Goal: Use online tool/utility: Utilize a website feature to perform a specific function

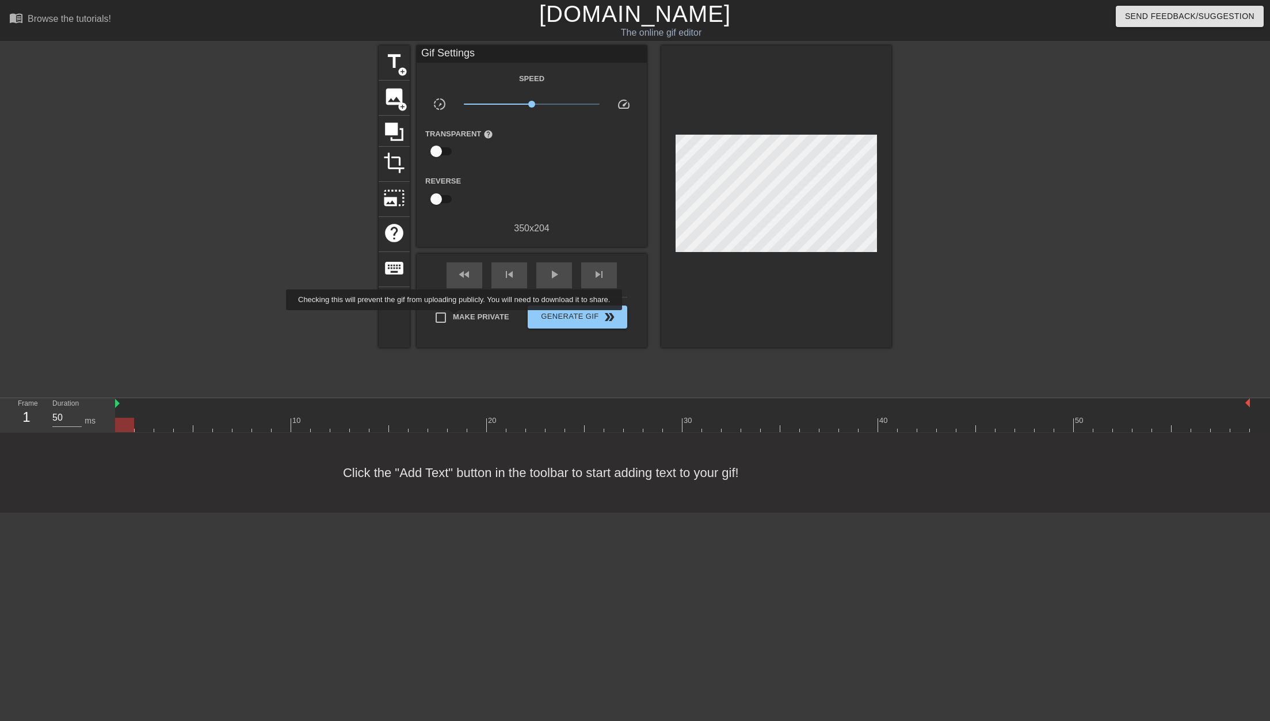
click at [461, 318] on span "Make Private" at bounding box center [481, 317] width 56 height 12
click at [453, 318] on input "Make Private" at bounding box center [441, 318] width 24 height 24
checkbox input "true"
click at [396, 59] on span "title" at bounding box center [394, 62] width 22 height 22
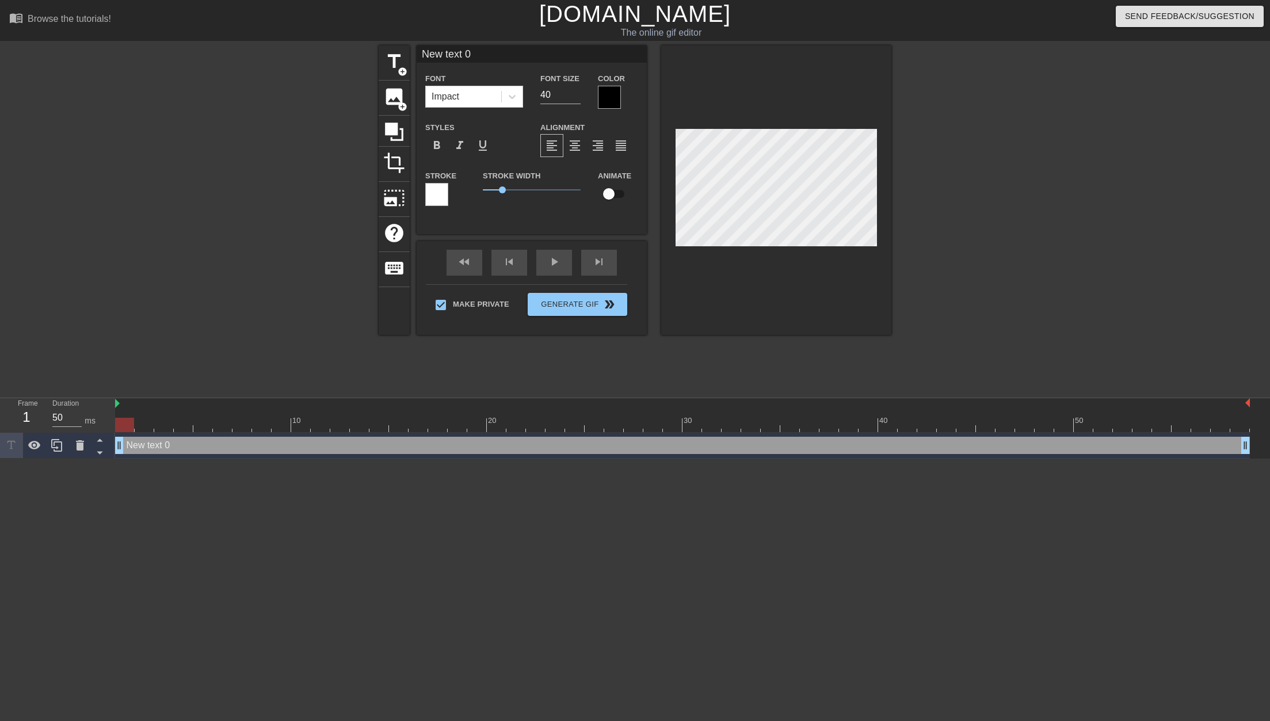
drag, startPoint x: 380, startPoint y: 39, endPoint x: 291, endPoint y: 39, distance: 89.8
click at [292, 37] on div "menu_book Browse the tutorials! [DOMAIN_NAME] The online gif editor Send Feedba…" at bounding box center [635, 229] width 1270 height 459
type input "t"
type input "TM4542"
click at [612, 195] on input "checkbox" at bounding box center [609, 194] width 66 height 22
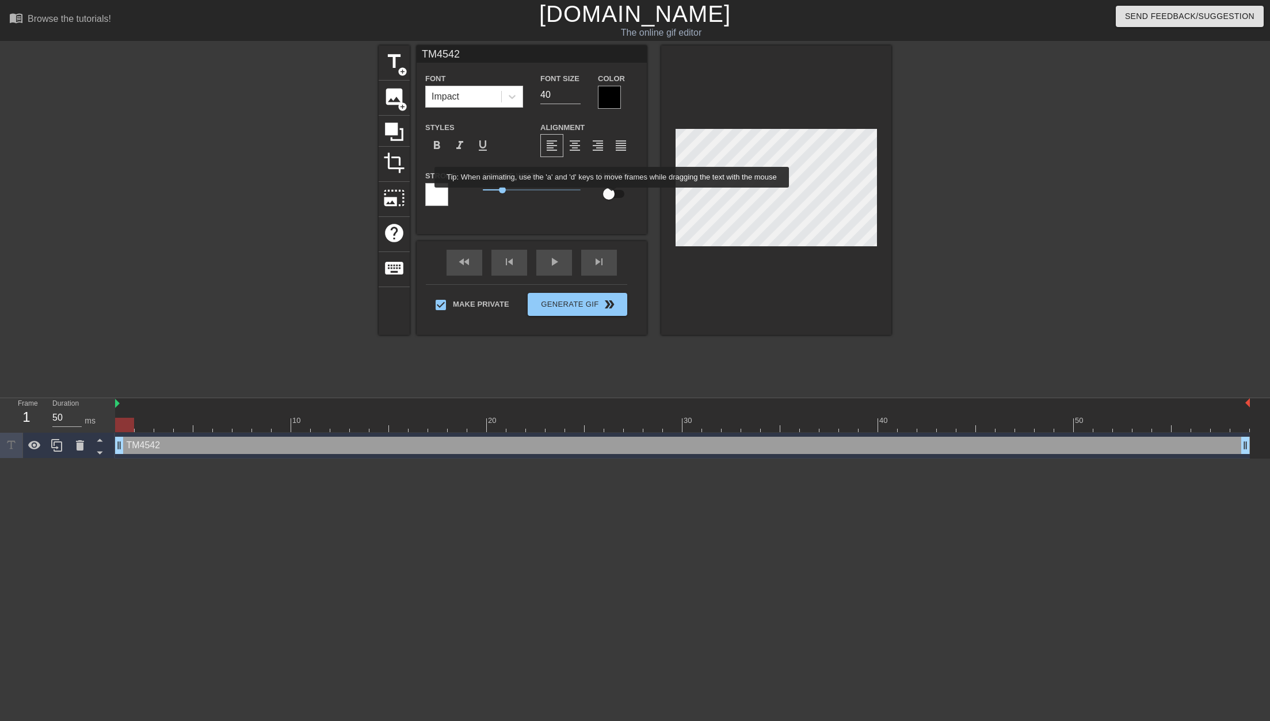
checkbox input "true"
type input "TM4D542"
type textarea "TM4D542"
type input "TM4542"
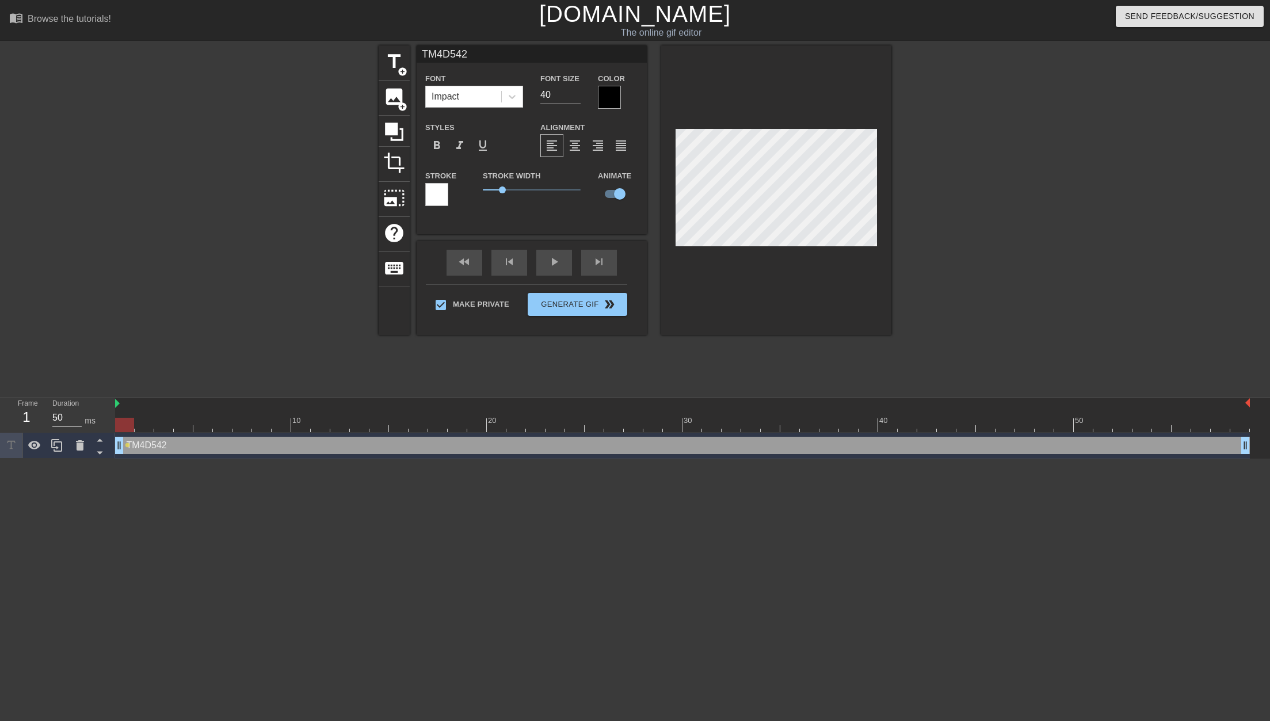
type textarea "TM4542"
click at [675, 125] on div at bounding box center [776, 189] width 230 height 289
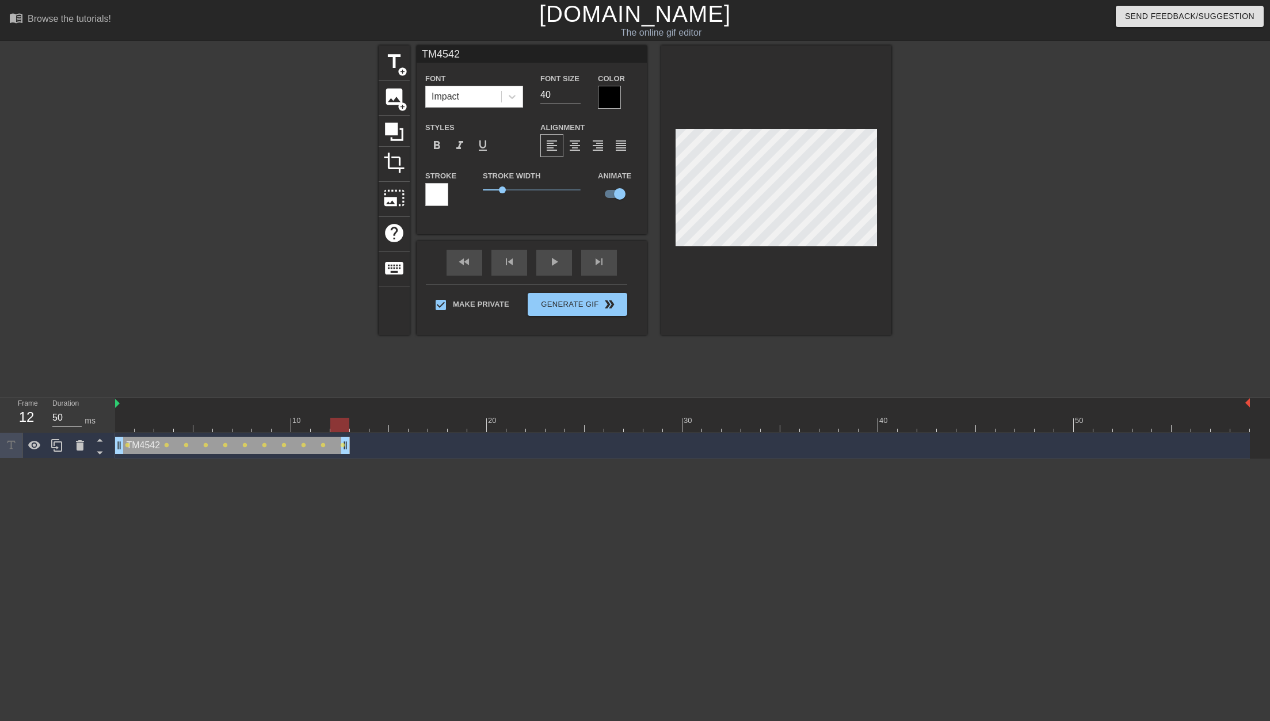
drag, startPoint x: 1244, startPoint y: 447, endPoint x: 352, endPoint y: 457, distance: 892.0
click at [352, 457] on div "TM4542 drag_handle drag_handle lens lens lens lens lens lens lens lens lens len…" at bounding box center [682, 446] width 1135 height 26
click at [126, 427] on div at bounding box center [682, 425] width 1135 height 14
click at [396, 64] on span "title" at bounding box center [394, 62] width 22 height 22
type input "New text 1"
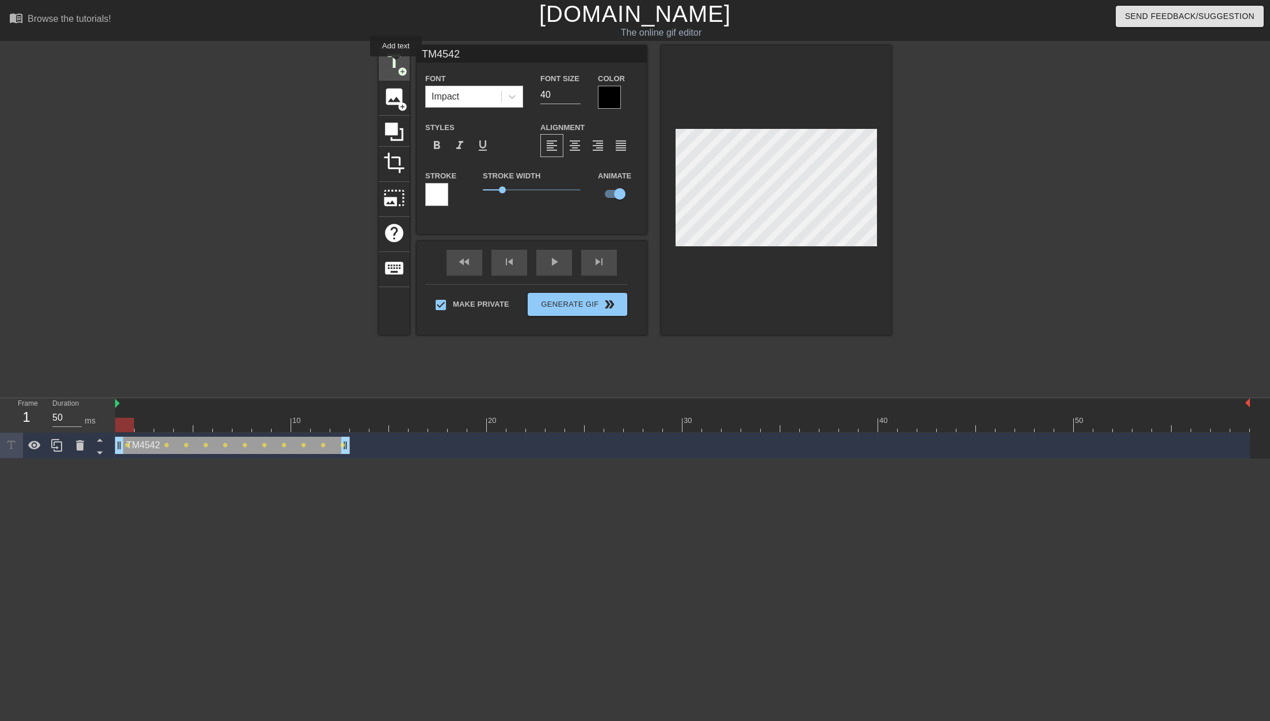
checkbox input "false"
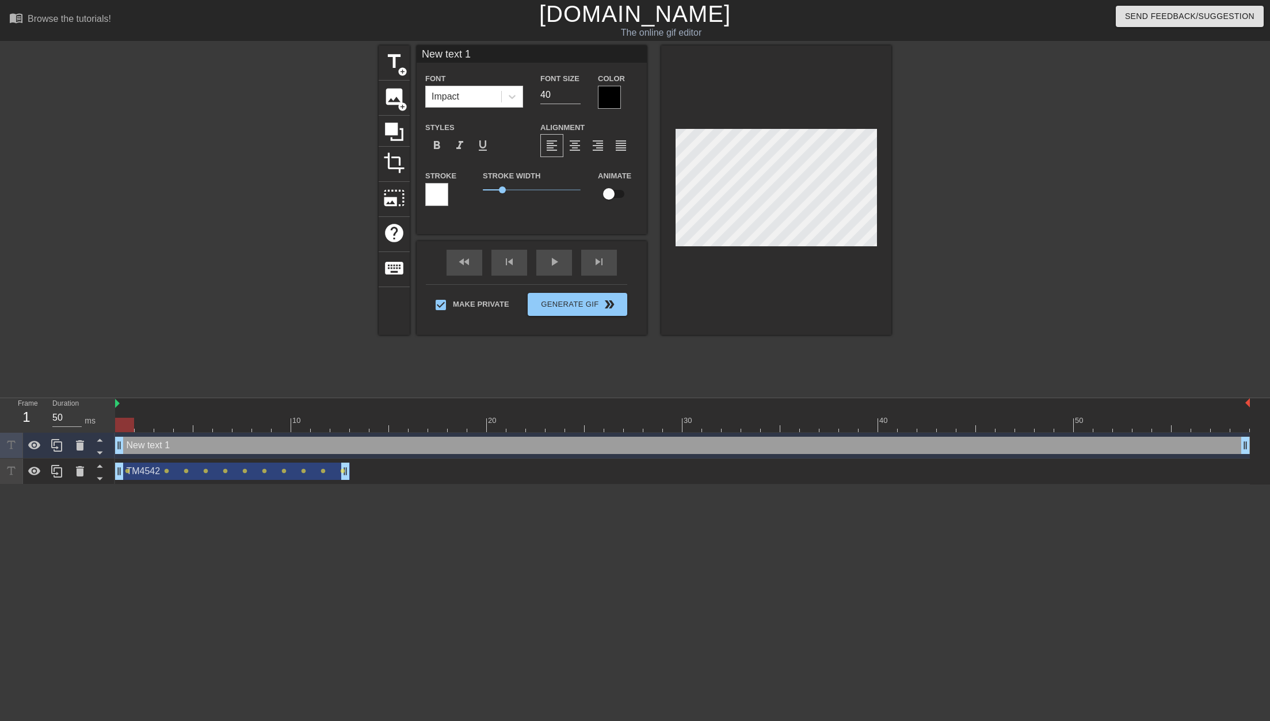
drag, startPoint x: 470, startPoint y: 56, endPoint x: 343, endPoint y: 63, distance: 126.8
click at [352, 62] on div "title add_circle image add_circle crop photo_size_select_large help keyboard Ne…" at bounding box center [635, 217] width 1270 height 345
click at [484, 52] on input "[PERSON_NAME]" at bounding box center [532, 53] width 230 height 17
type input "[PERSON_NAME]'S MIND"
click at [616, 198] on input "checkbox" at bounding box center [609, 194] width 66 height 22
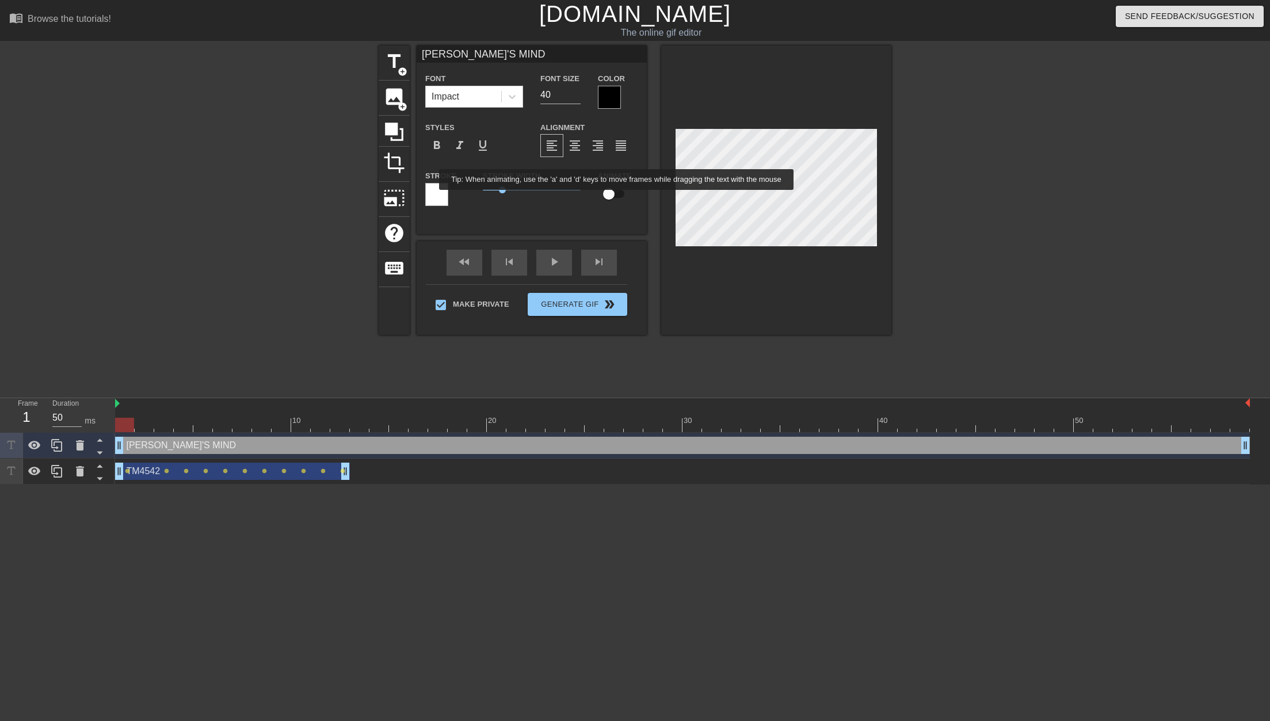
checkbox input "true"
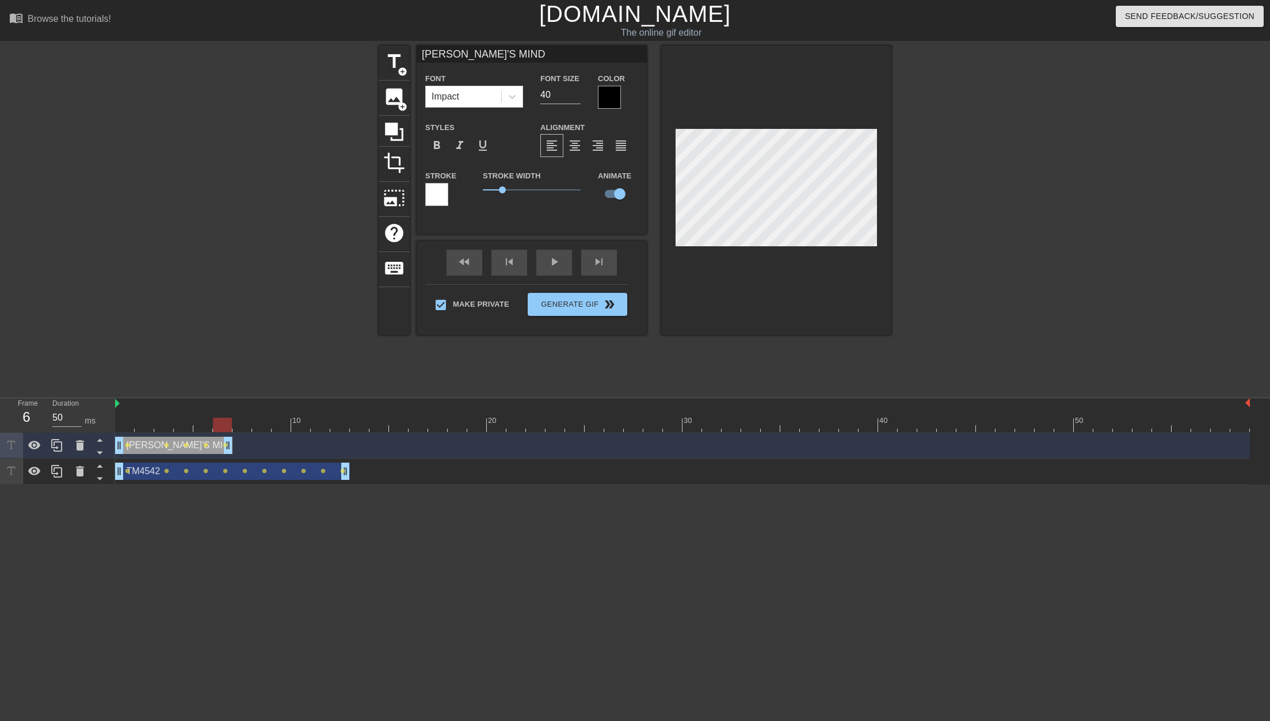
drag, startPoint x: 1245, startPoint y: 445, endPoint x: 230, endPoint y: 433, distance: 1015.1
click at [230, 433] on div "[PERSON_NAME]'S MIND drag_handle drag_handle lens lens lens lens lens" at bounding box center [682, 446] width 1135 height 26
click at [545, 266] on div "play_arrow" at bounding box center [554, 263] width 36 height 26
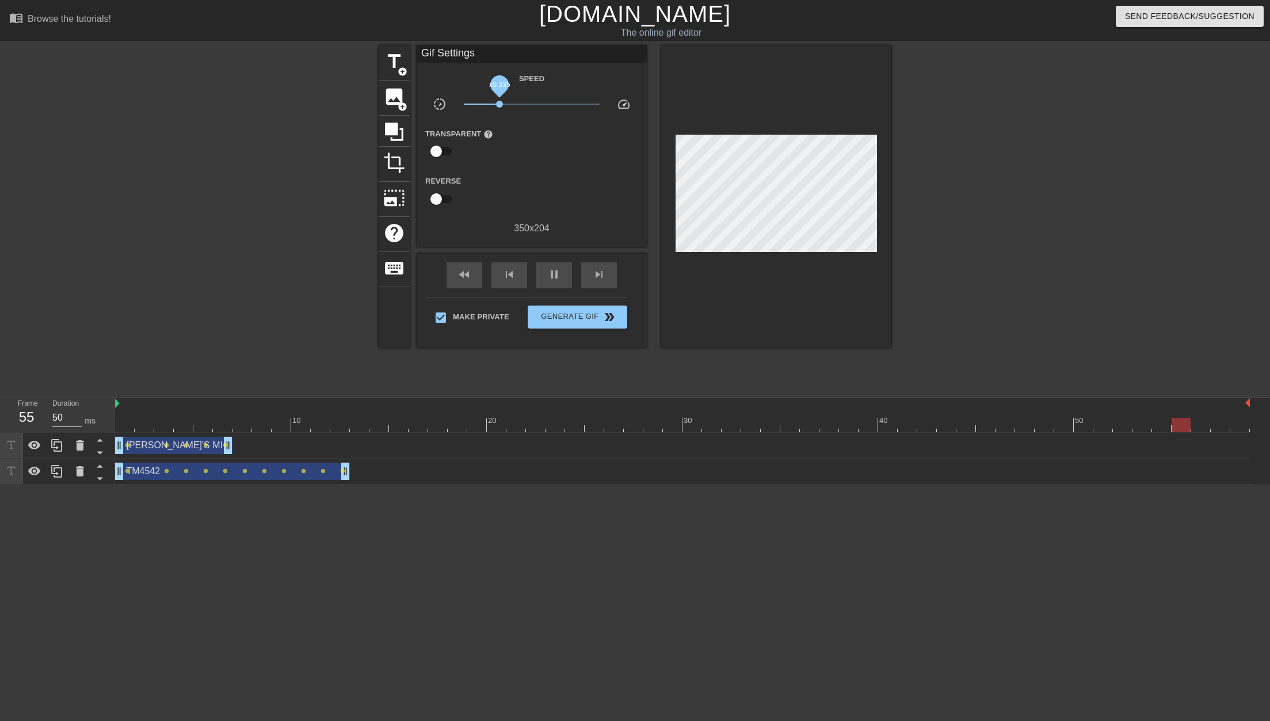
drag, startPoint x: 530, startPoint y: 106, endPoint x: 499, endPoint y: 108, distance: 30.6
click at [499, 108] on span "x0.335" at bounding box center [532, 104] width 136 height 14
click at [497, 102] on span "x0.335" at bounding box center [499, 104] width 7 height 7
click at [127, 425] on div at bounding box center [682, 425] width 1135 height 14
click at [539, 274] on div "play_arrow" at bounding box center [554, 275] width 36 height 26
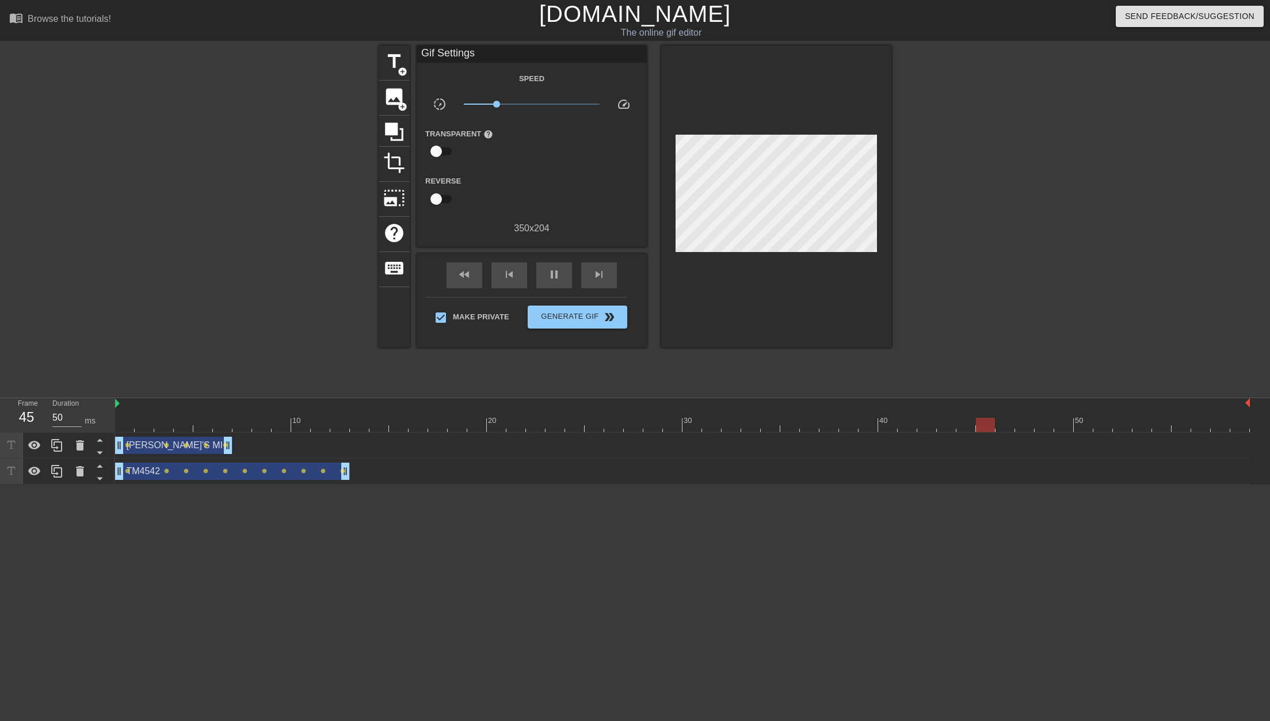
click at [125, 426] on div at bounding box center [682, 425] width 1135 height 14
click at [632, 422] on div at bounding box center [682, 425] width 1135 height 14
click at [662, 427] on div at bounding box center [682, 425] width 1135 height 14
click at [693, 427] on div at bounding box center [682, 425] width 1135 height 14
click at [759, 421] on div at bounding box center [682, 425] width 1135 height 14
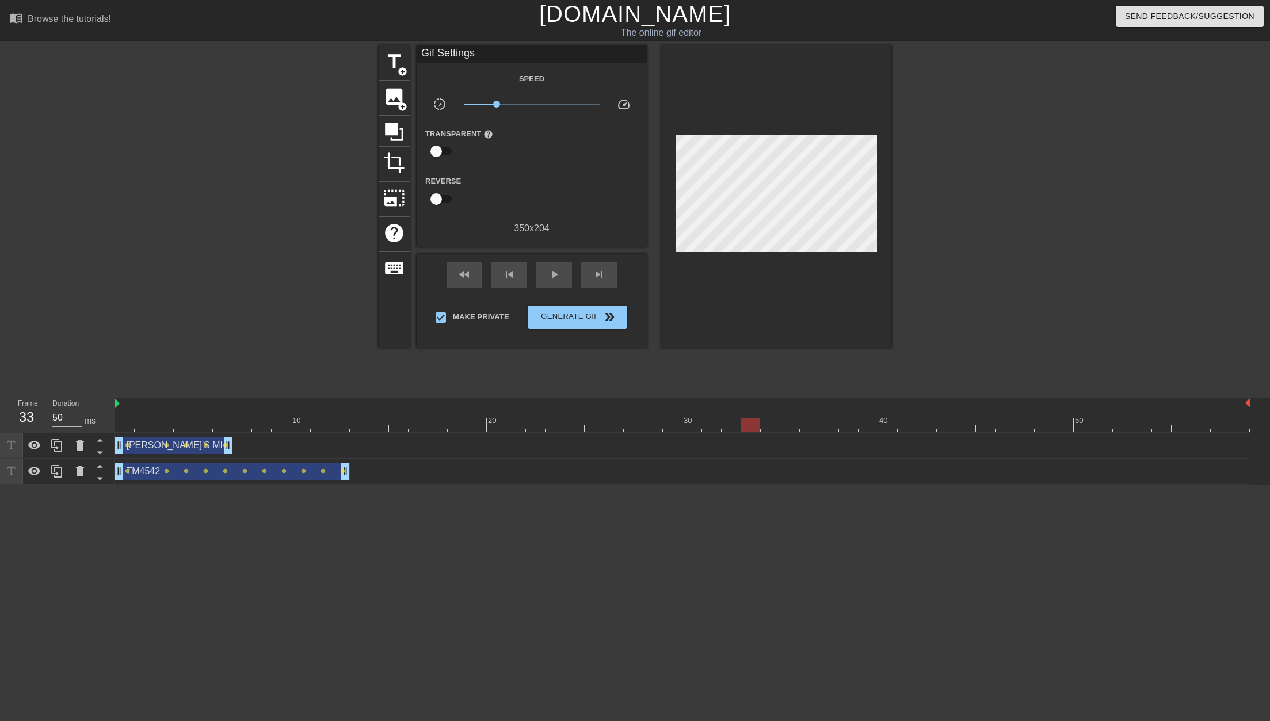
click at [795, 421] on div at bounding box center [682, 425] width 1135 height 14
click at [831, 422] on div at bounding box center [682, 425] width 1135 height 14
drag, startPoint x: 883, startPoint y: 424, endPoint x: 869, endPoint y: 426, distance: 13.5
click at [881, 424] on div at bounding box center [682, 425] width 1135 height 14
click at [865, 428] on div at bounding box center [682, 425] width 1135 height 14
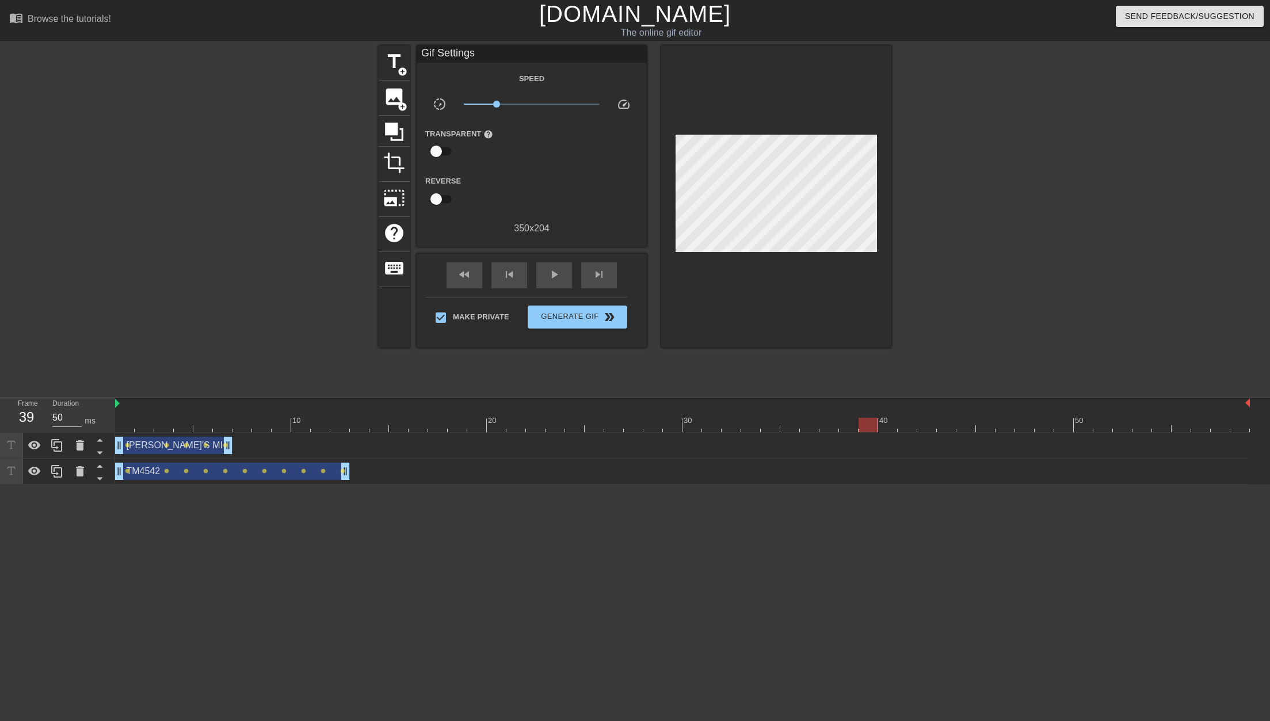
click at [846, 429] on div at bounding box center [682, 425] width 1135 height 14
click at [866, 426] on div at bounding box center [682, 425] width 1135 height 14
click at [393, 59] on span "title" at bounding box center [394, 62] width 22 height 22
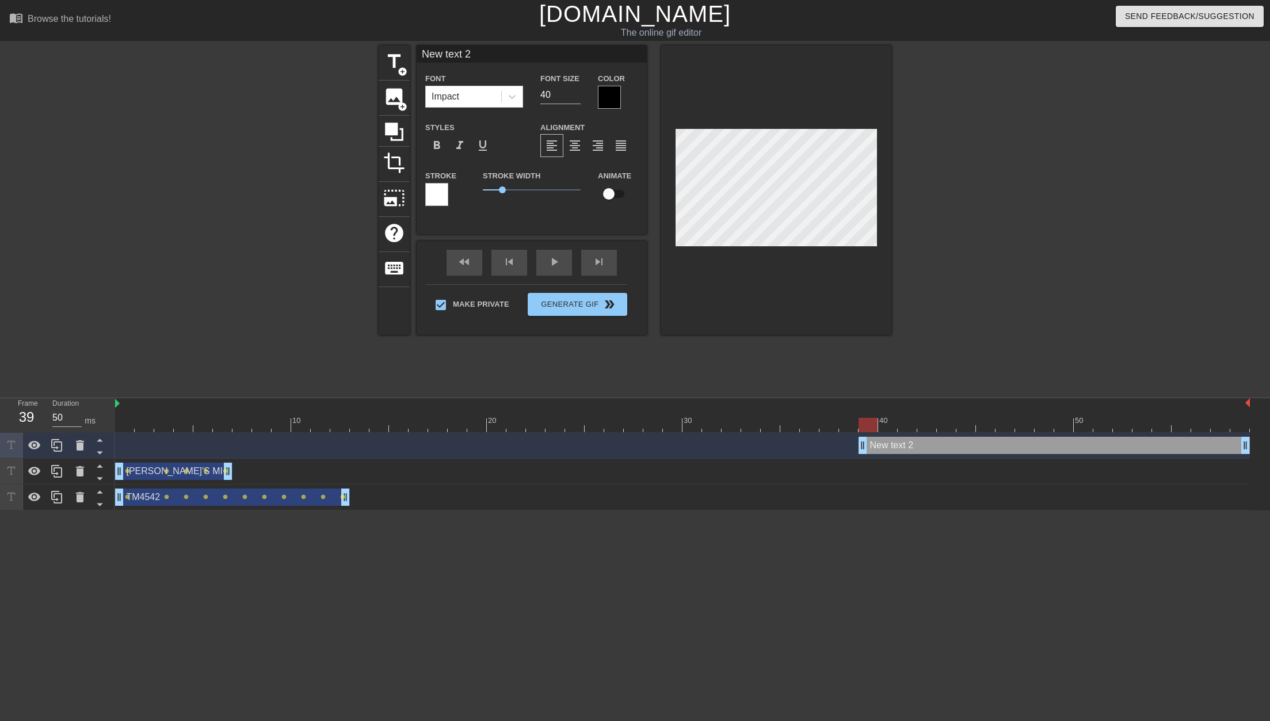
drag, startPoint x: 494, startPoint y: 52, endPoint x: 356, endPoint y: 49, distance: 138.7
click at [354, 49] on div "title add_circle image add_circle crop photo_size_select_large help keyboard Ne…" at bounding box center [635, 217] width 1270 height 345
type input "THE SANDS OF TIME"
click at [863, 422] on div at bounding box center [682, 425] width 1135 height 14
click at [130, 425] on div at bounding box center [682, 425] width 1135 height 14
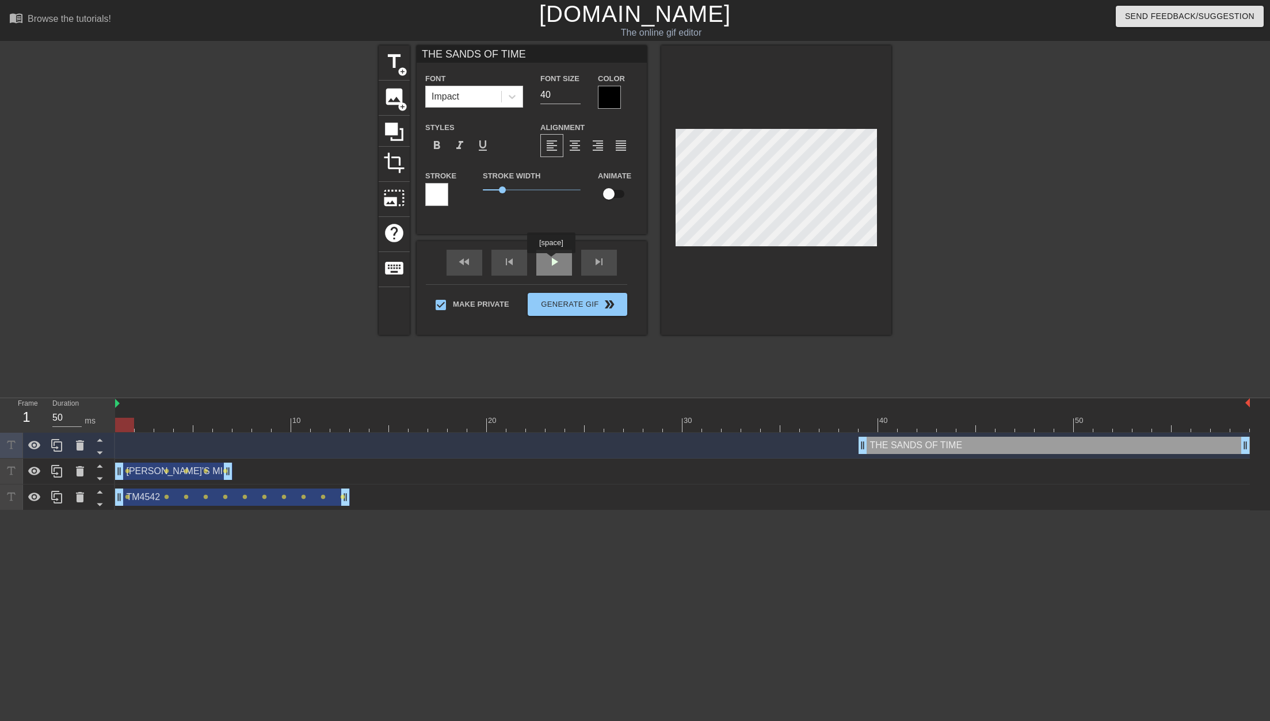
click at [551, 261] on div "play_arrow" at bounding box center [554, 263] width 36 height 26
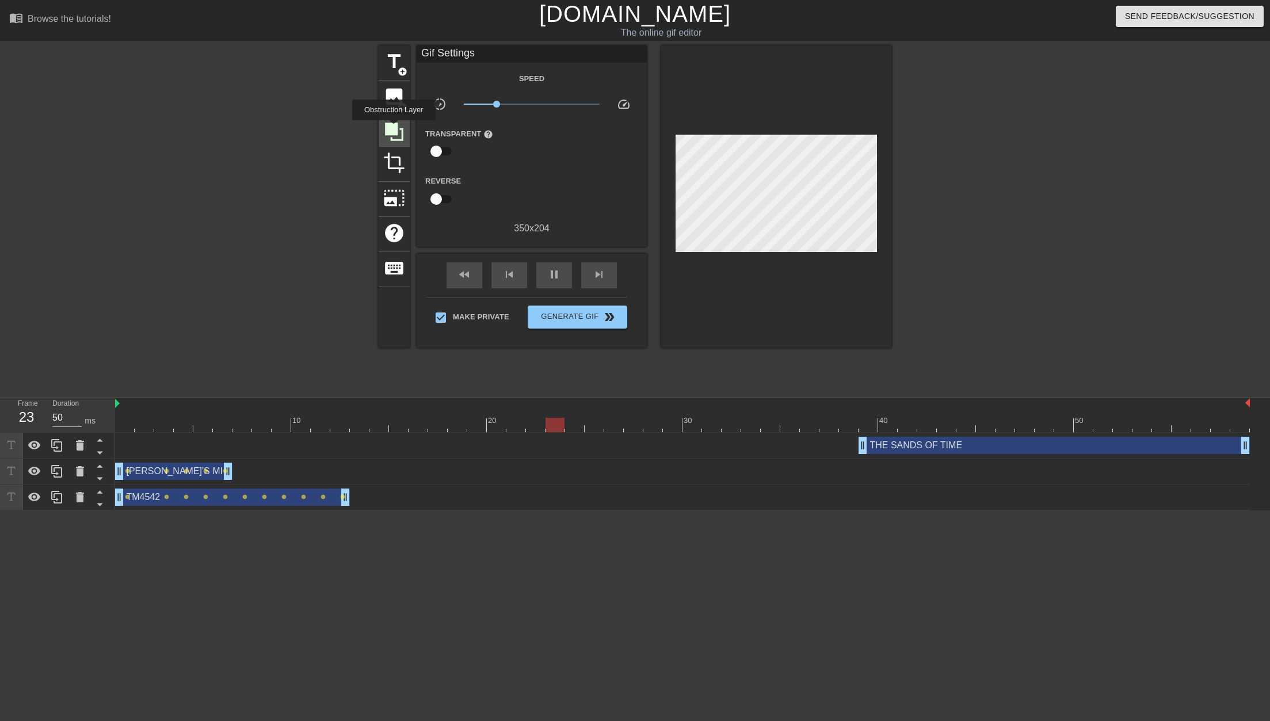
click at [394, 128] on icon at bounding box center [394, 132] width 18 height 18
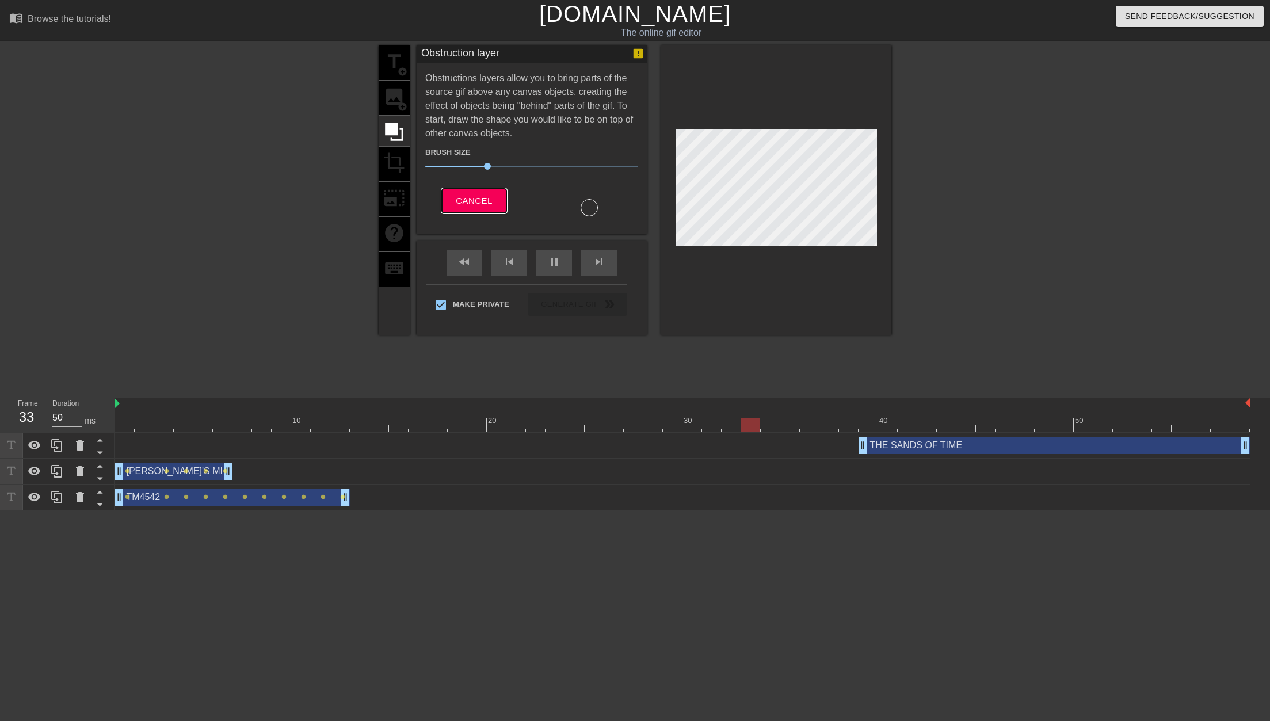
click at [469, 194] on span "Cancel" at bounding box center [474, 200] width 36 height 15
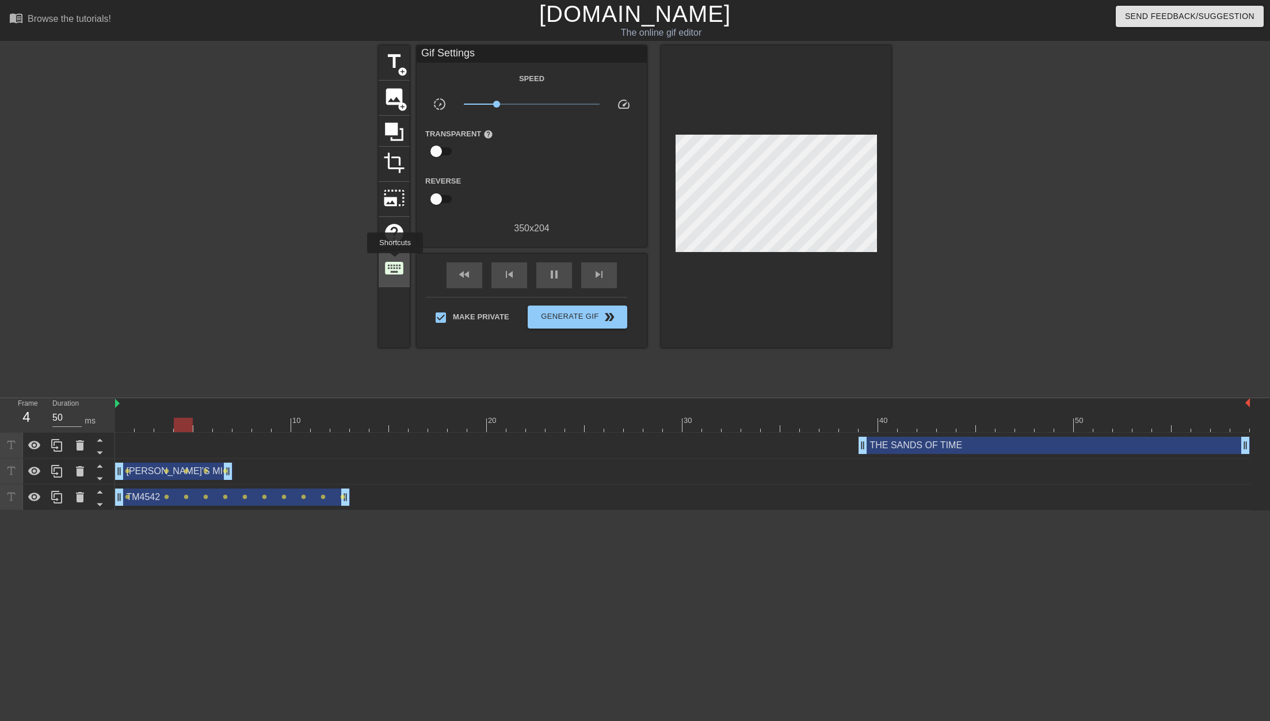
click at [395, 261] on span "keyboard" at bounding box center [394, 268] width 22 height 22
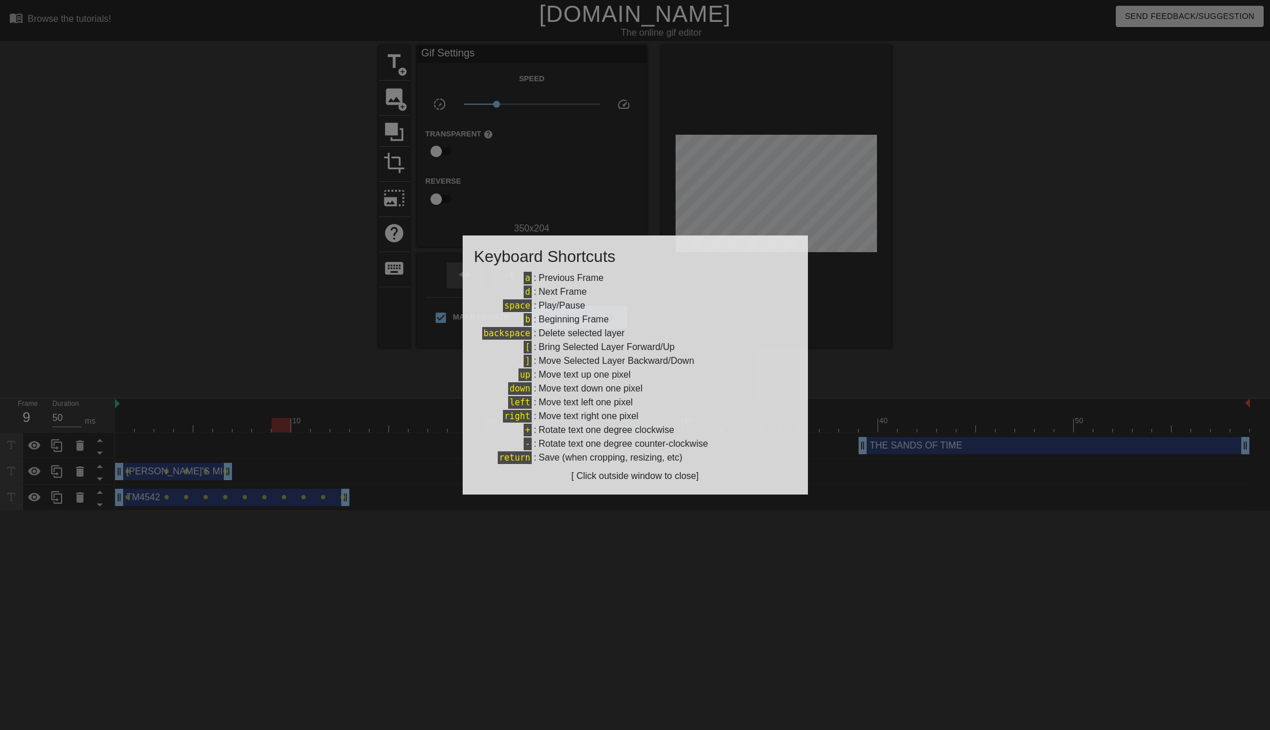
click at [342, 306] on div at bounding box center [635, 365] width 1270 height 730
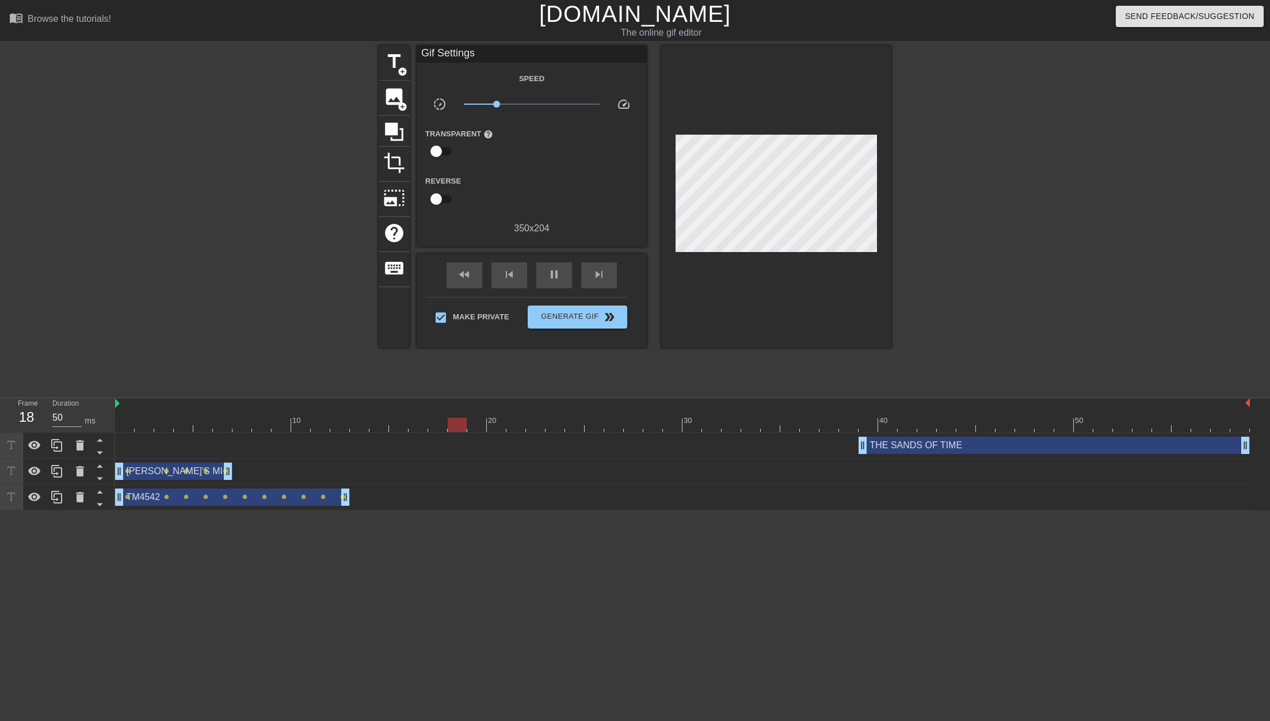
click at [155, 424] on div at bounding box center [682, 425] width 1135 height 14
click at [163, 421] on div at bounding box center [163, 425] width 19 height 14
click at [126, 425] on div at bounding box center [682, 425] width 1135 height 14
click at [62, 419] on input "50" at bounding box center [66, 418] width 29 height 18
click at [154, 426] on div at bounding box center [682, 425] width 1135 height 14
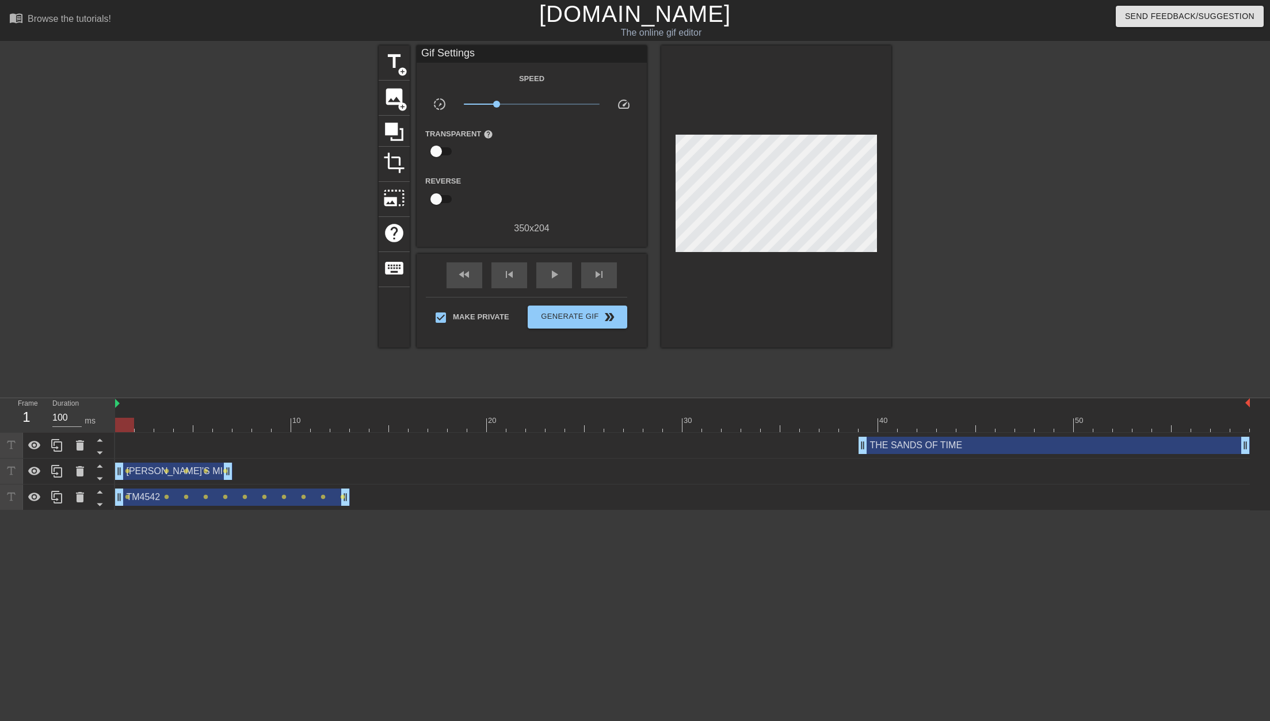
click at [124, 426] on div at bounding box center [682, 425] width 1135 height 14
click at [149, 426] on div at bounding box center [682, 425] width 1135 height 14
drag, startPoint x: 63, startPoint y: 419, endPoint x: 35, endPoint y: 417, distance: 28.3
click at [35, 417] on div "Frame 2 Duration 50 ms" at bounding box center [61, 414] width 104 height 33
click at [167, 424] on div at bounding box center [682, 425] width 1135 height 14
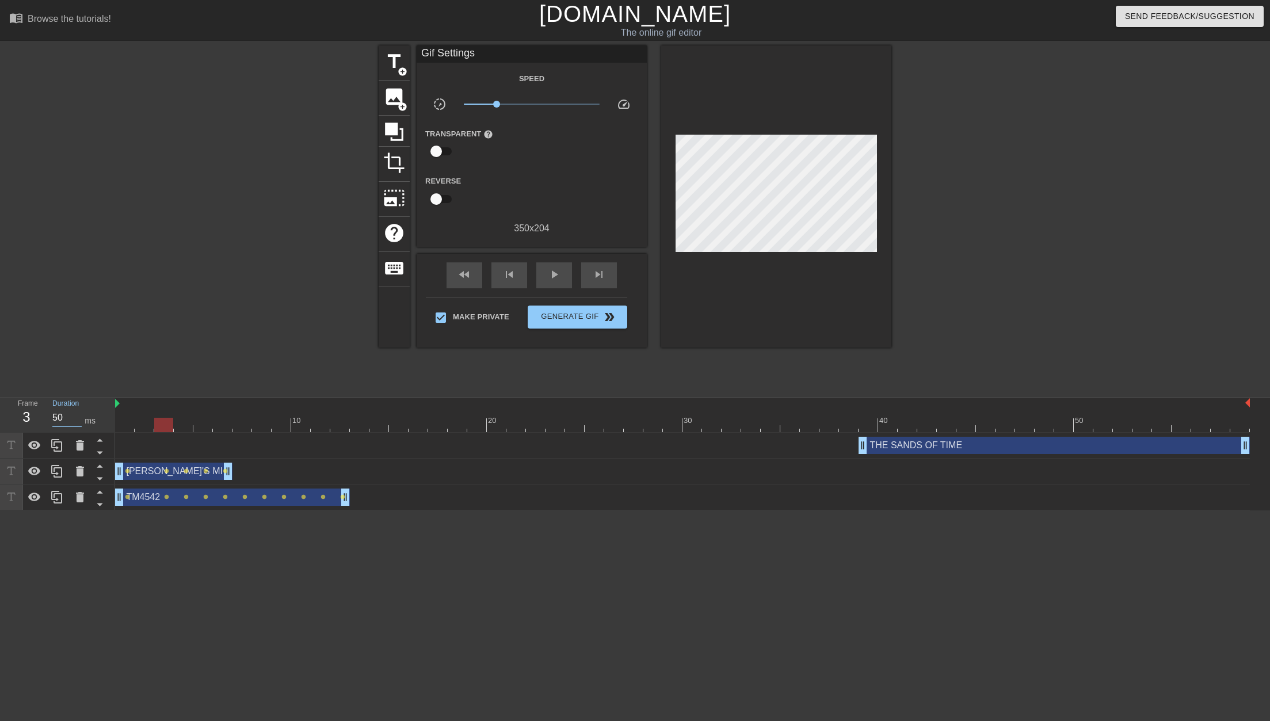
drag, startPoint x: 39, startPoint y: 416, endPoint x: 26, endPoint y: 421, distance: 12.9
click at [23, 418] on div "Frame 3 Duration 50 ms" at bounding box center [61, 414] width 104 height 33
click at [179, 424] on div at bounding box center [682, 425] width 1135 height 14
drag, startPoint x: 62, startPoint y: 418, endPoint x: 21, endPoint y: 422, distance: 41.1
click at [10, 418] on div "Frame 4 Duration 50 ms" at bounding box center [61, 414] width 104 height 33
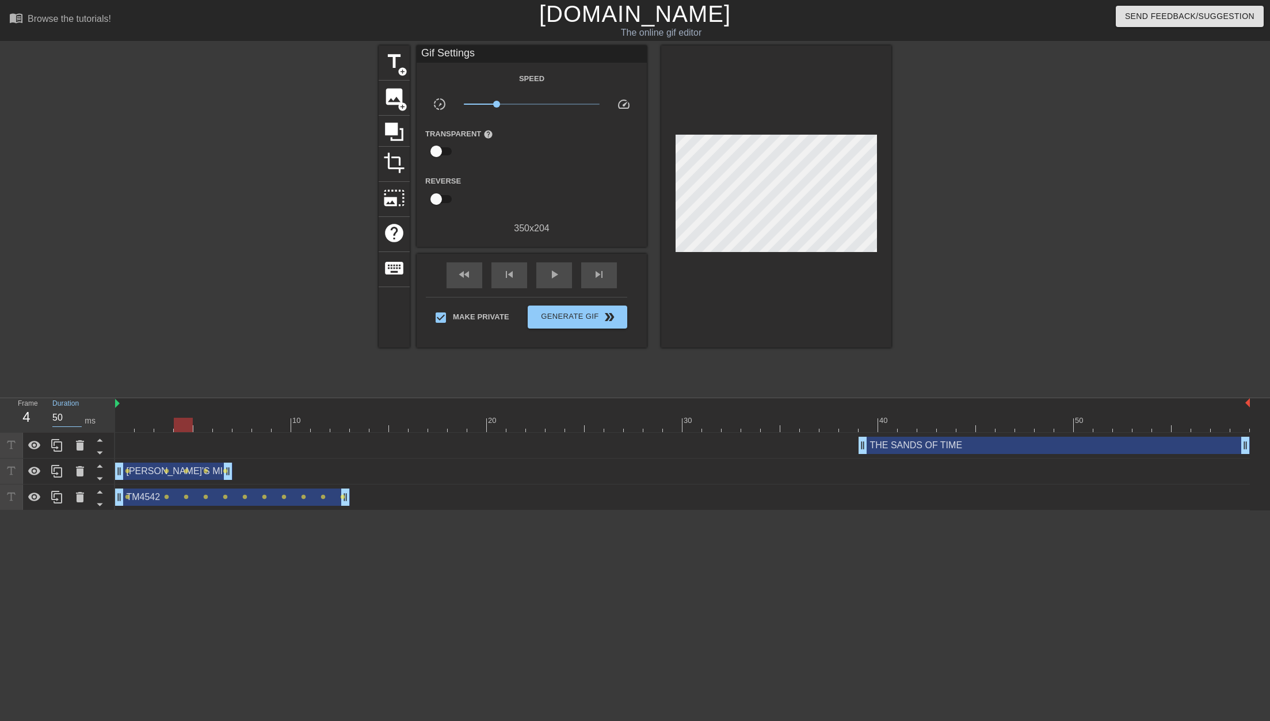
click at [203, 425] on div at bounding box center [682, 425] width 1135 height 14
drag, startPoint x: 64, startPoint y: 415, endPoint x: 44, endPoint y: 416, distance: 19.6
click at [44, 416] on div "Duration 50 ms" at bounding box center [78, 414] width 69 height 33
click at [220, 424] on div at bounding box center [682, 425] width 1135 height 14
drag, startPoint x: 66, startPoint y: 418, endPoint x: 47, endPoint y: 418, distance: 19.6
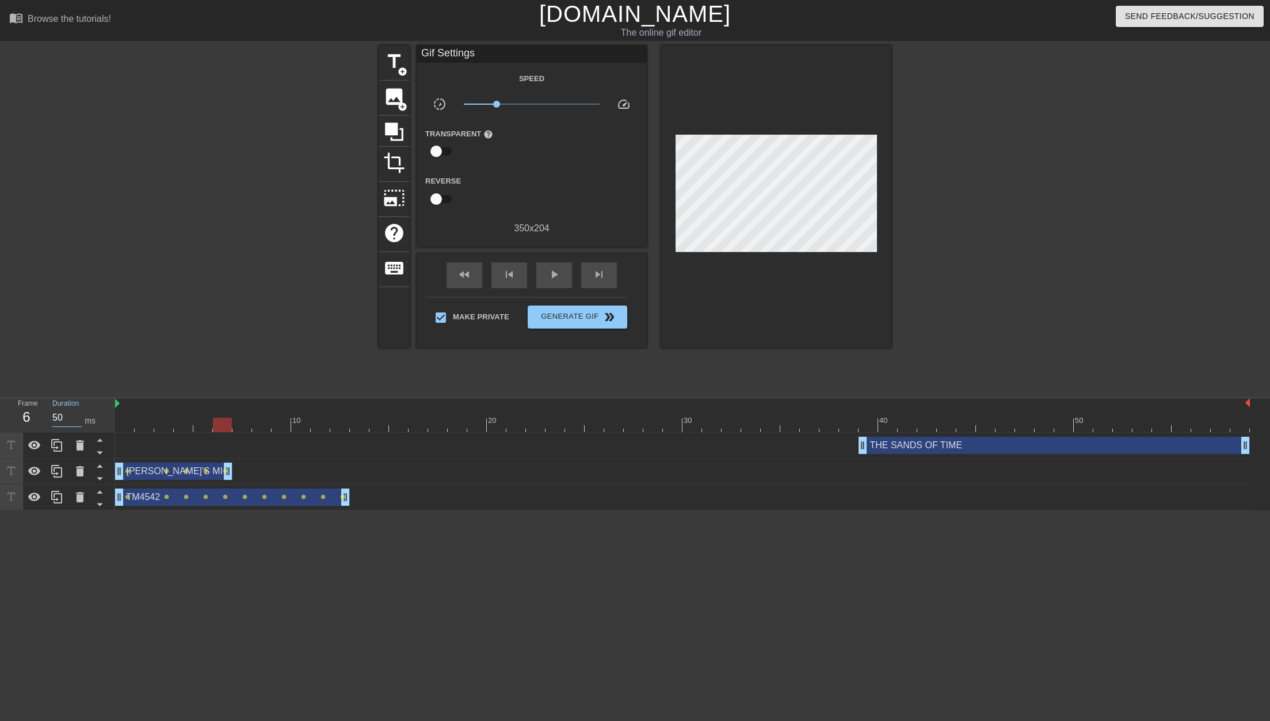
click at [47, 417] on div "Duration 50 ms" at bounding box center [78, 414] width 69 height 33
click at [238, 427] on div at bounding box center [682, 425] width 1135 height 14
drag, startPoint x: 68, startPoint y: 416, endPoint x: 43, endPoint y: 417, distance: 25.3
click at [42, 417] on div "Frame 7 Duration 50 ms" at bounding box center [61, 414] width 104 height 33
click at [262, 426] on div at bounding box center [682, 425] width 1135 height 14
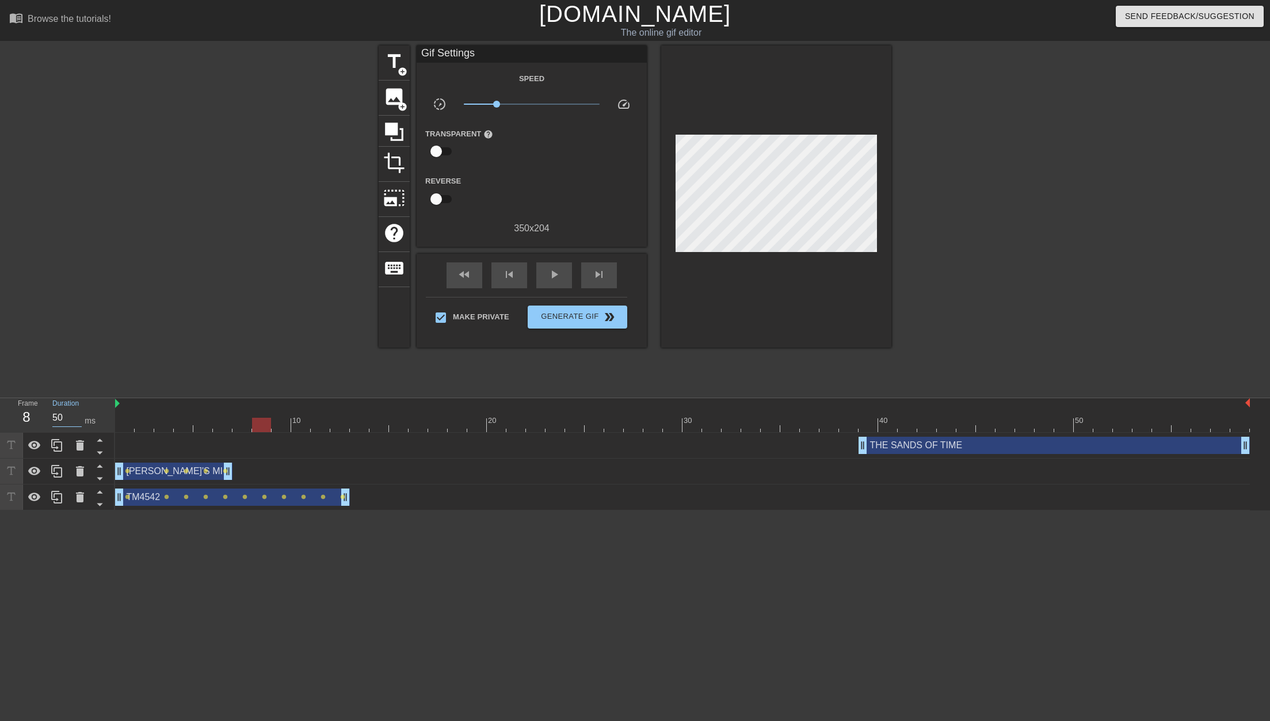
drag, startPoint x: 68, startPoint y: 415, endPoint x: 43, endPoint y: 417, distance: 24.8
click at [43, 417] on div "Frame 8 Duration 50 ms" at bounding box center [61, 414] width 104 height 33
click at [276, 427] on div at bounding box center [682, 425] width 1135 height 14
click at [43, 416] on div "Frame 9 Duration 50 ms" at bounding box center [61, 414] width 104 height 33
click at [304, 428] on div at bounding box center [682, 425] width 1135 height 14
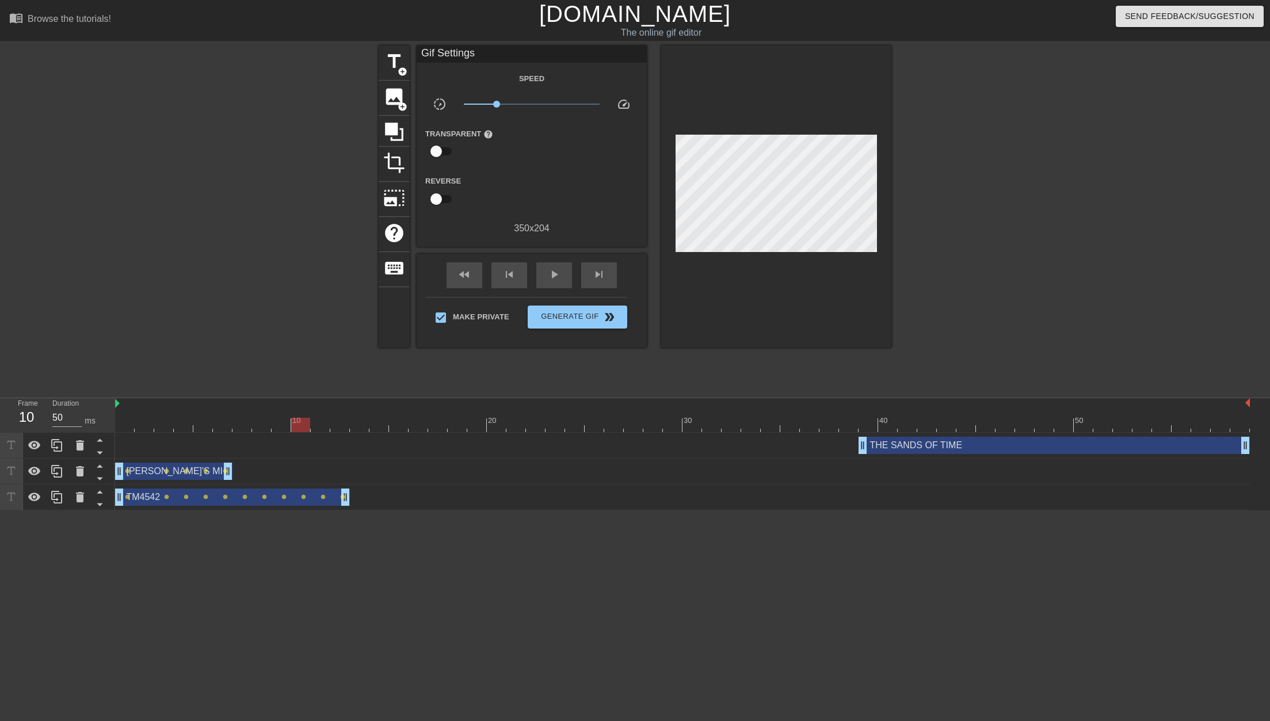
drag, startPoint x: 71, startPoint y: 417, endPoint x: 44, endPoint y: 419, distance: 26.5
click at [38, 417] on div "Frame 10 Duration 50 ms" at bounding box center [61, 414] width 104 height 33
click at [321, 429] on div at bounding box center [682, 425] width 1135 height 14
click at [35, 415] on div "Frame 11 Duration 50 ms" at bounding box center [61, 414] width 104 height 33
click at [338, 426] on div at bounding box center [682, 425] width 1135 height 14
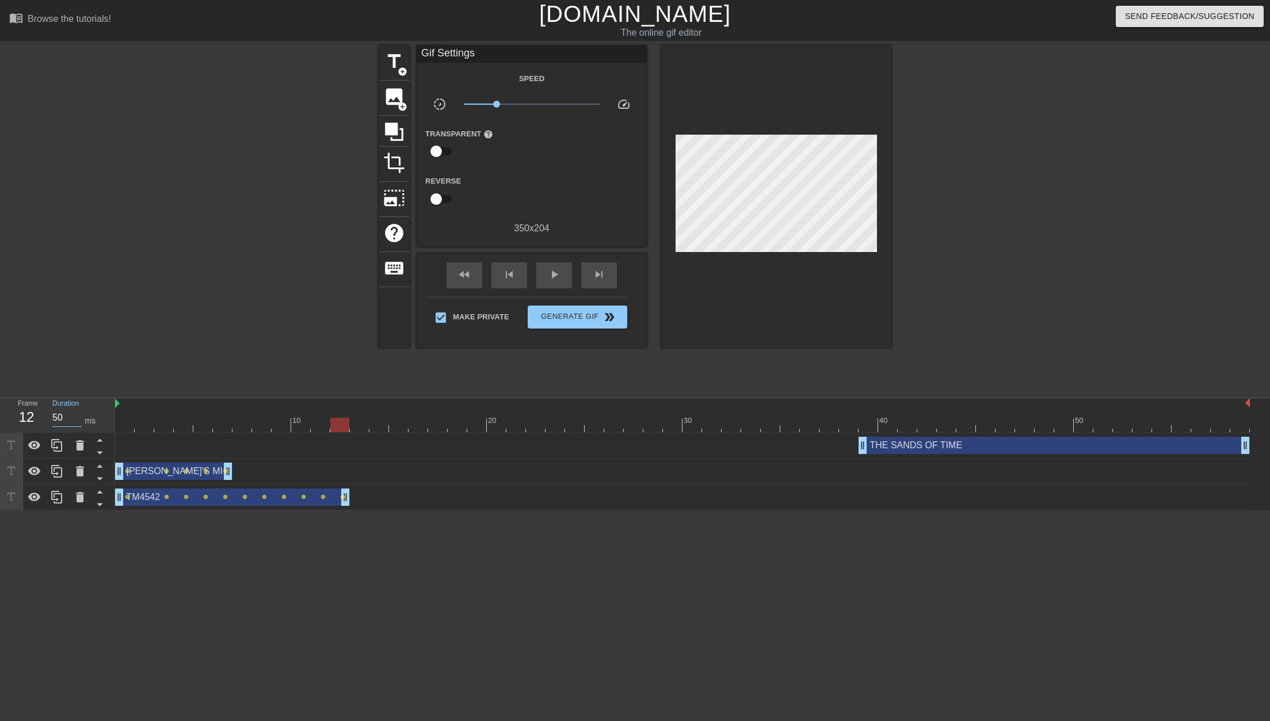
drag, startPoint x: 66, startPoint y: 418, endPoint x: 50, endPoint y: 418, distance: 15.5
click at [51, 418] on div "Duration 50 ms" at bounding box center [78, 414] width 69 height 33
click at [358, 426] on div at bounding box center [682, 425] width 1135 height 14
click at [130, 421] on div at bounding box center [682, 425] width 1135 height 14
click at [557, 281] on div "play_arrow" at bounding box center [554, 275] width 36 height 26
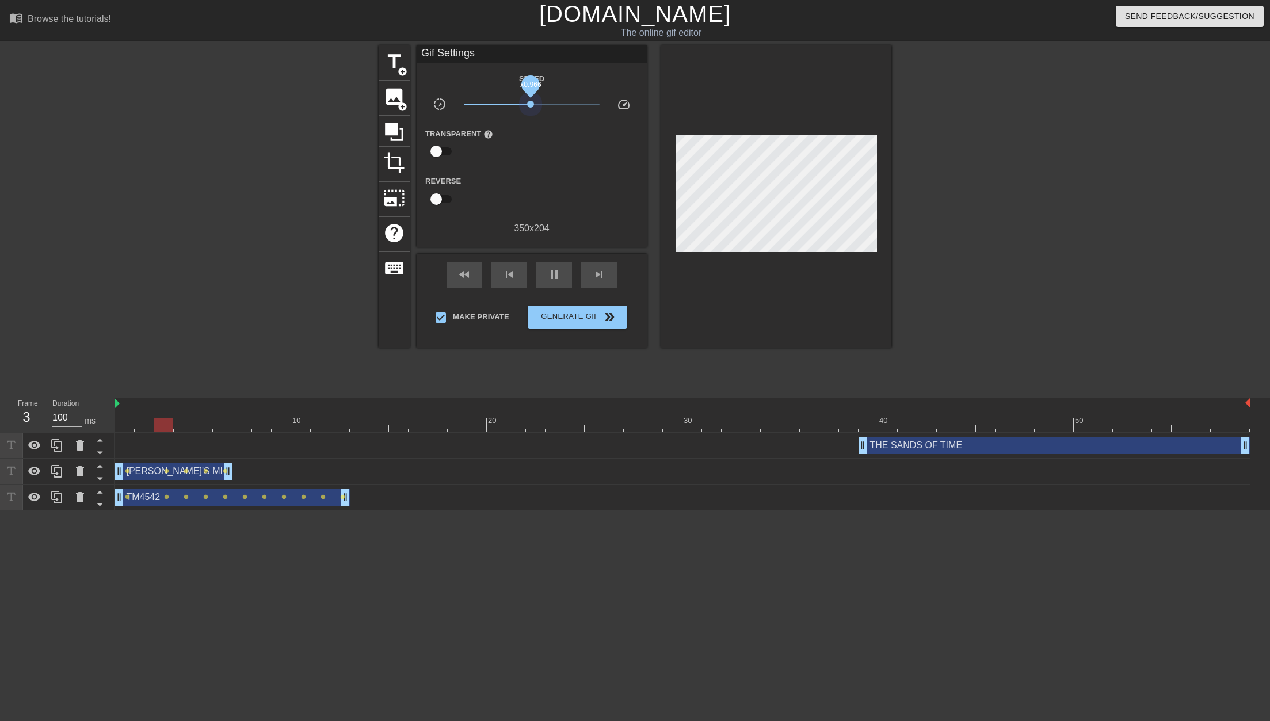
click at [531, 104] on span "x0.966" at bounding box center [532, 104] width 136 height 14
click at [554, 276] on span "pause" at bounding box center [554, 275] width 14 height 14
click at [125, 426] on div at bounding box center [682, 425] width 1135 height 14
click at [556, 272] on span "play_arrow" at bounding box center [554, 275] width 14 height 14
click at [127, 429] on div at bounding box center [682, 425] width 1135 height 14
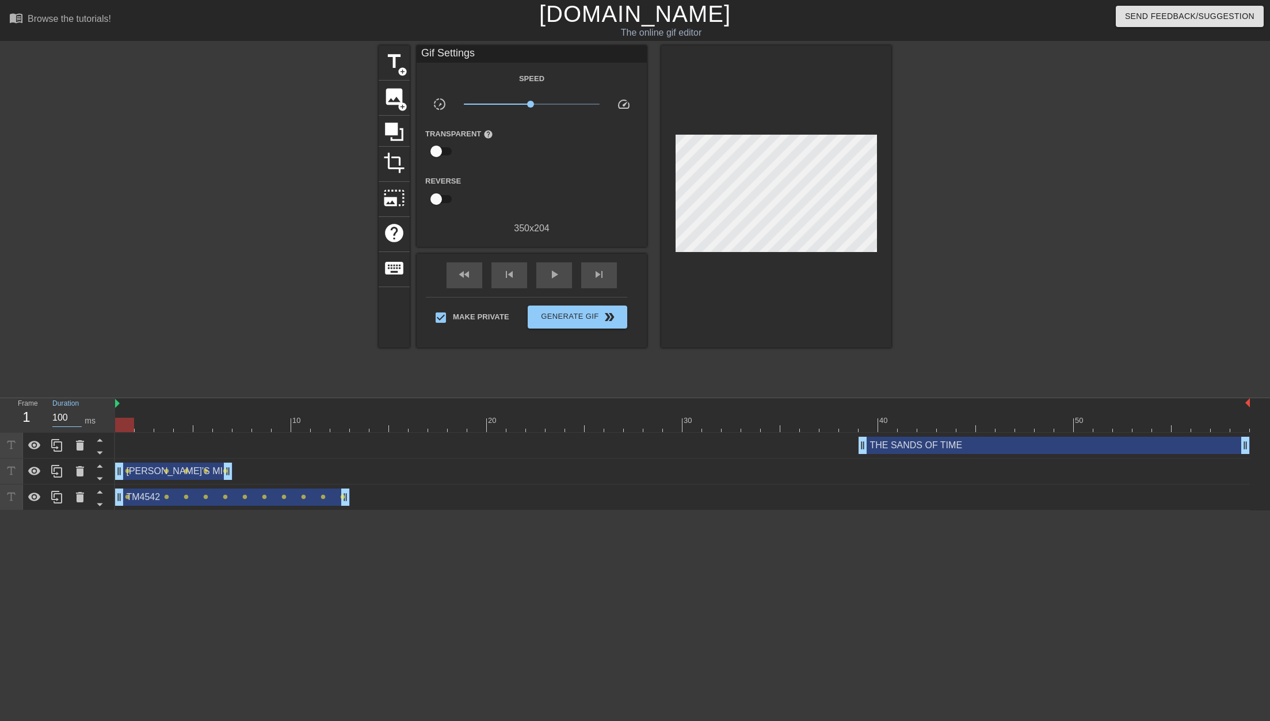
drag, startPoint x: 71, startPoint y: 421, endPoint x: 43, endPoint y: 422, distance: 28.2
click at [41, 421] on div "Frame 1 Duration 100 ms" at bounding box center [61, 414] width 104 height 33
click at [145, 422] on div at bounding box center [682, 425] width 1135 height 14
drag, startPoint x: 65, startPoint y: 419, endPoint x: 7, endPoint y: 413, distance: 58.5
click at [7, 413] on div "Frame 2 Duration 100 ms" at bounding box center [57, 415] width 115 height 35
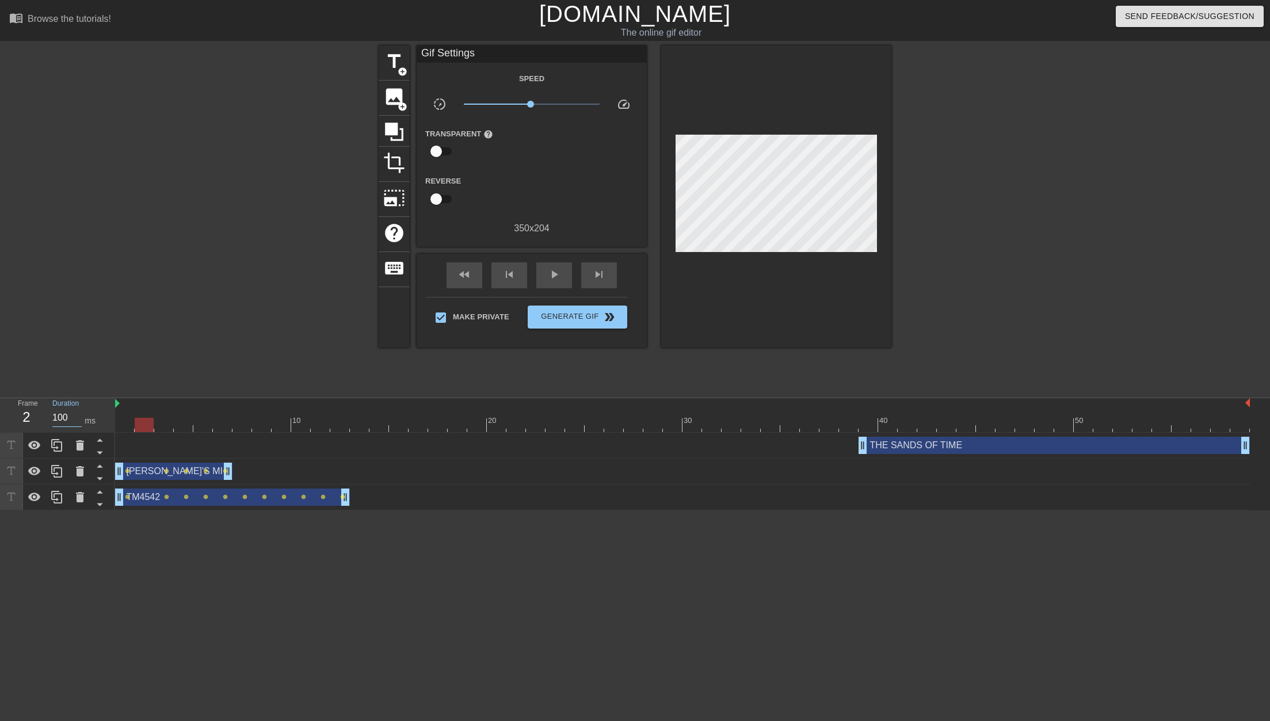
drag, startPoint x: 179, startPoint y: 425, endPoint x: 170, endPoint y: 425, distance: 8.6
click at [178, 425] on div at bounding box center [682, 425] width 1135 height 14
click at [157, 423] on div at bounding box center [682, 425] width 1135 height 14
click at [60, 415] on input "100" at bounding box center [66, 418] width 29 height 18
drag, startPoint x: 63, startPoint y: 416, endPoint x: 54, endPoint y: 418, distance: 9.4
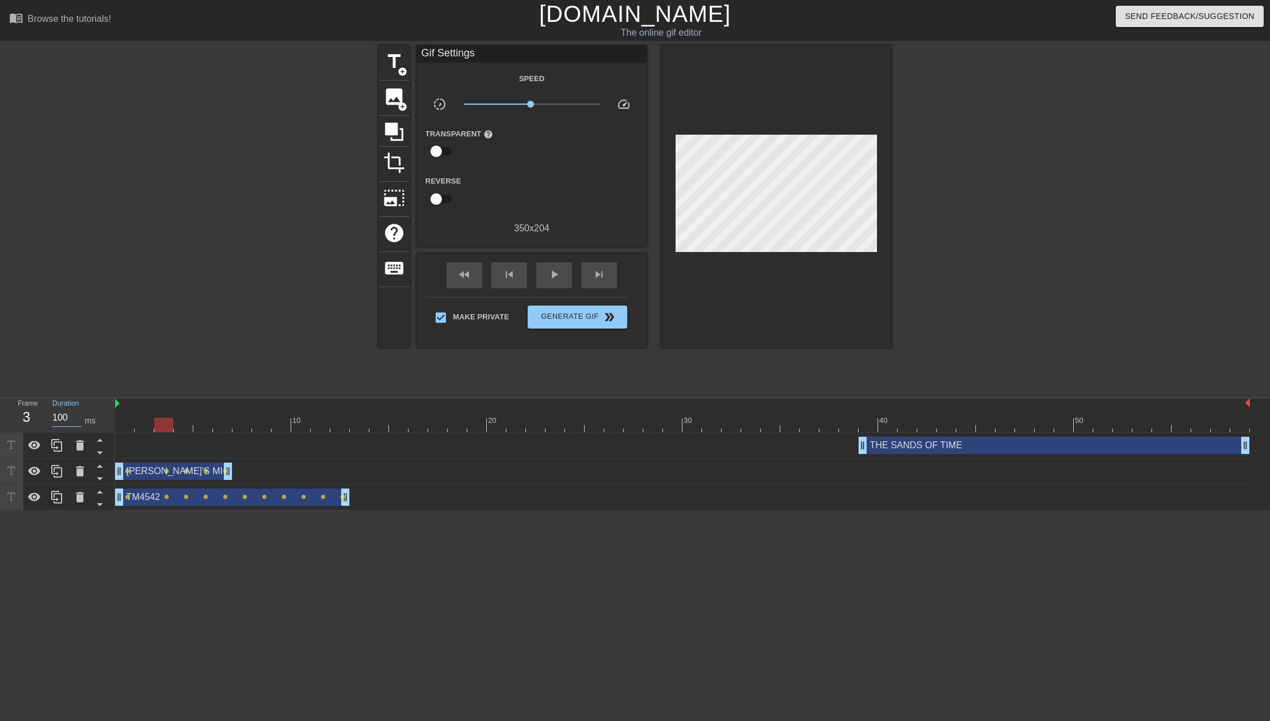
click at [54, 418] on input "100" at bounding box center [66, 418] width 29 height 18
click at [194, 421] on div at bounding box center [682, 425] width 1135 height 14
click at [180, 425] on div at bounding box center [682, 425] width 1135 height 14
drag, startPoint x: 59, startPoint y: 416, endPoint x: 38, endPoint y: 418, distance: 21.4
click at [38, 418] on div "Frame 4 Duration 100 ms" at bounding box center [61, 414] width 104 height 33
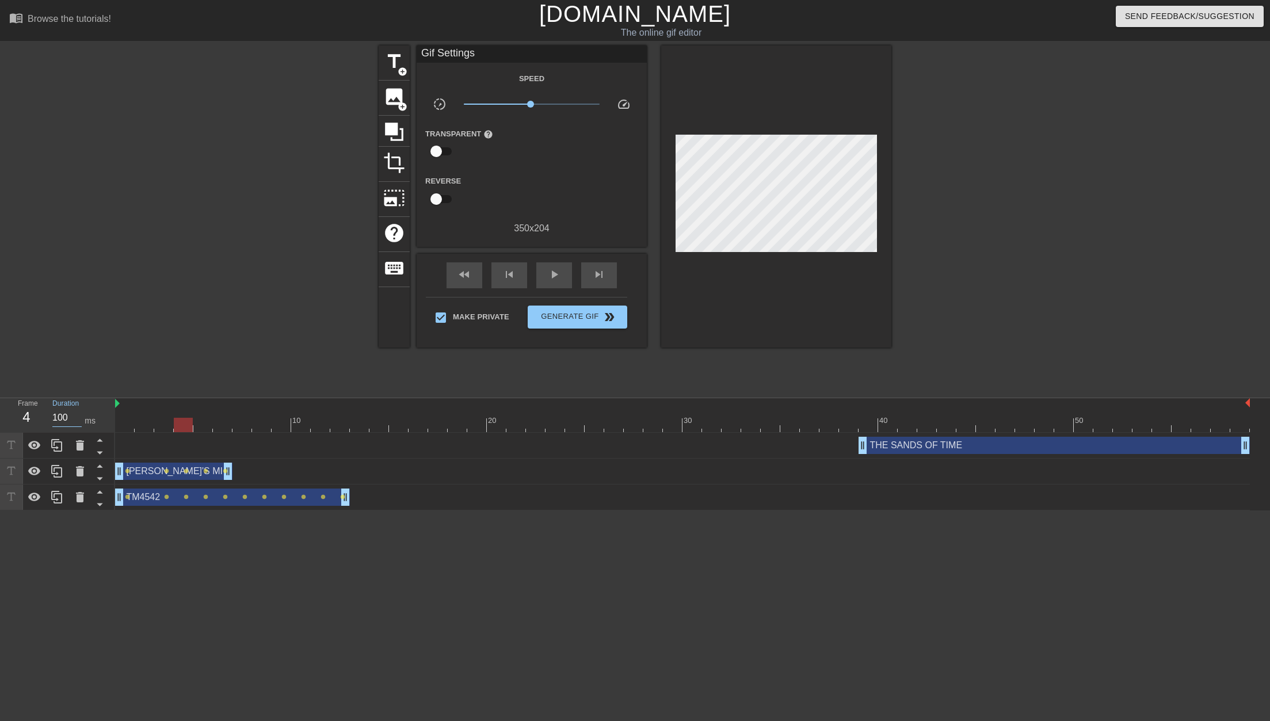
click at [203, 426] on div at bounding box center [682, 425] width 1135 height 14
drag, startPoint x: 62, startPoint y: 418, endPoint x: 56, endPoint y: 438, distance: 20.8
click at [37, 419] on div "Frame 5 Duration 100 ms" at bounding box center [61, 414] width 104 height 33
click at [220, 426] on div at bounding box center [682, 425] width 1135 height 14
drag, startPoint x: 60, startPoint y: 417, endPoint x: 41, endPoint y: 419, distance: 19.1
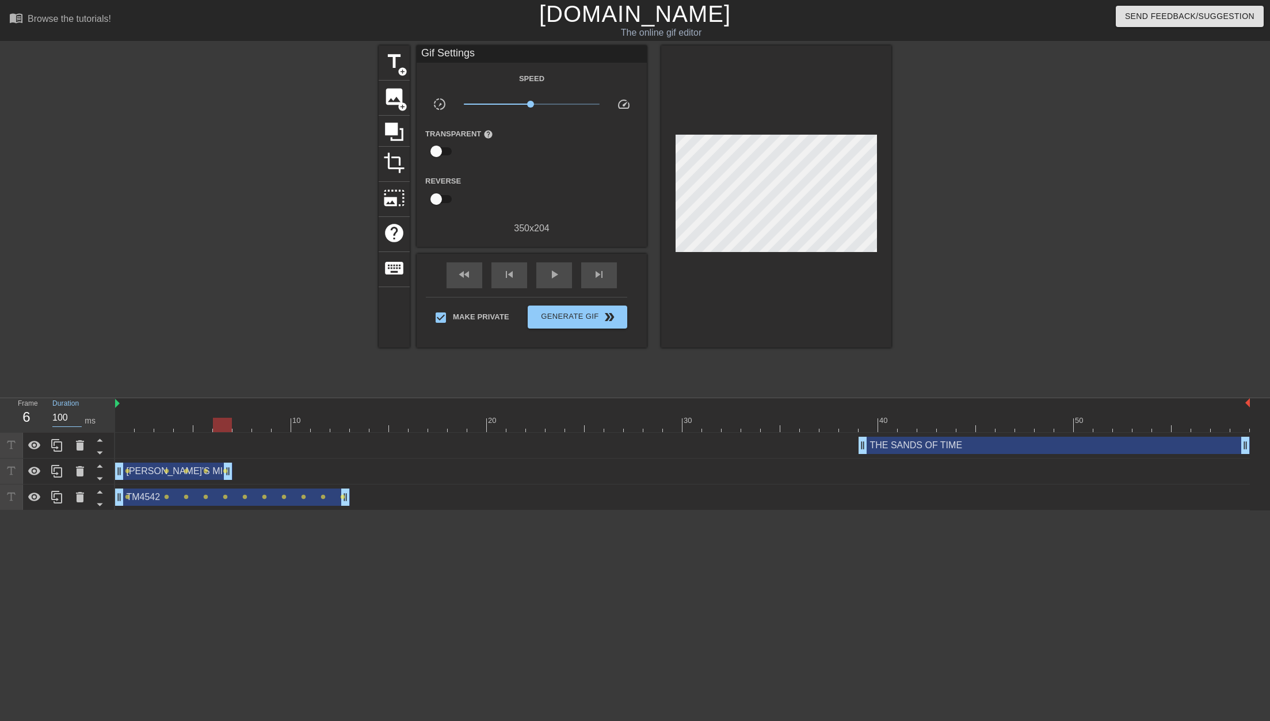
click at [41, 419] on div "Frame 6 Duration 100 ms" at bounding box center [61, 414] width 104 height 33
click at [239, 426] on div at bounding box center [682, 425] width 1135 height 14
drag, startPoint x: 56, startPoint y: 415, endPoint x: 49, endPoint y: 425, distance: 12.3
click at [41, 418] on div "Frame 7 Duration 100 ms" at bounding box center [61, 414] width 104 height 33
click at [264, 427] on div at bounding box center [682, 425] width 1135 height 14
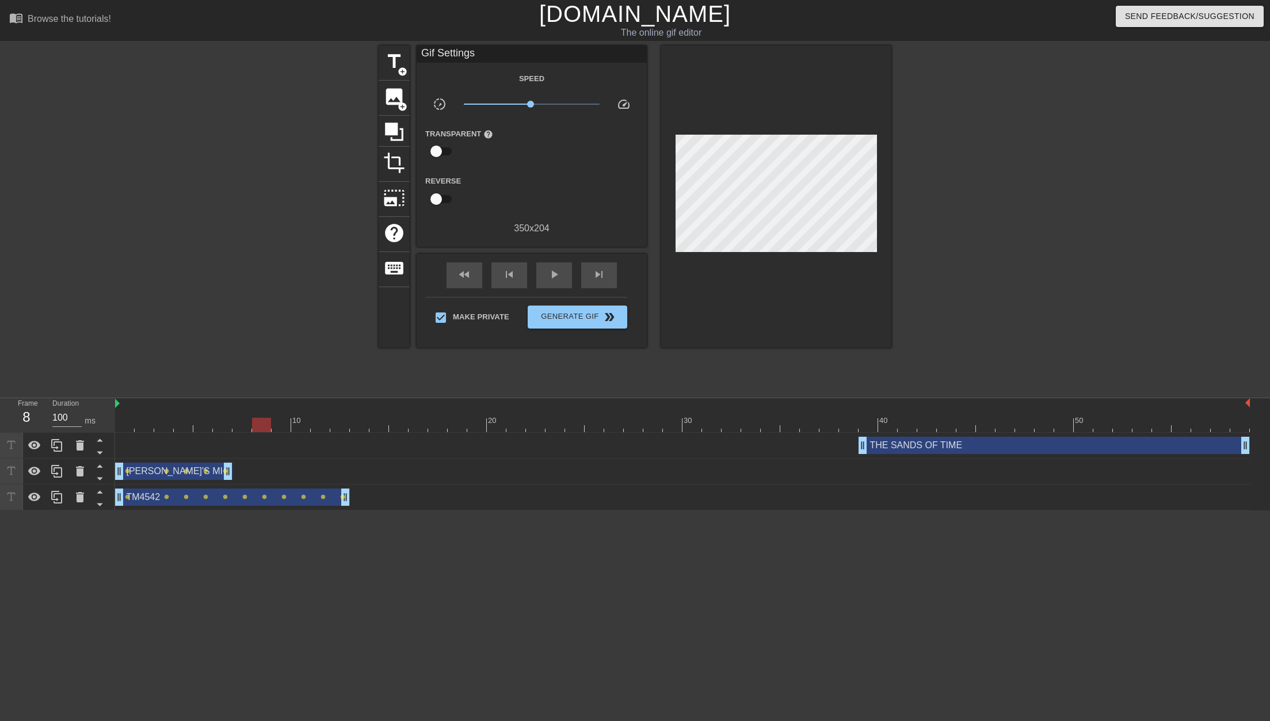
drag, startPoint x: 58, startPoint y: 416, endPoint x: 42, endPoint y: 425, distance: 18.1
click at [37, 416] on div "Frame 8 Duration 100 ms" at bounding box center [61, 414] width 104 height 33
click at [277, 428] on div at bounding box center [682, 425] width 1135 height 14
drag, startPoint x: 56, startPoint y: 416, endPoint x: 47, endPoint y: 421, distance: 9.8
click at [45, 419] on div "Duration 100 ms" at bounding box center [78, 414] width 69 height 33
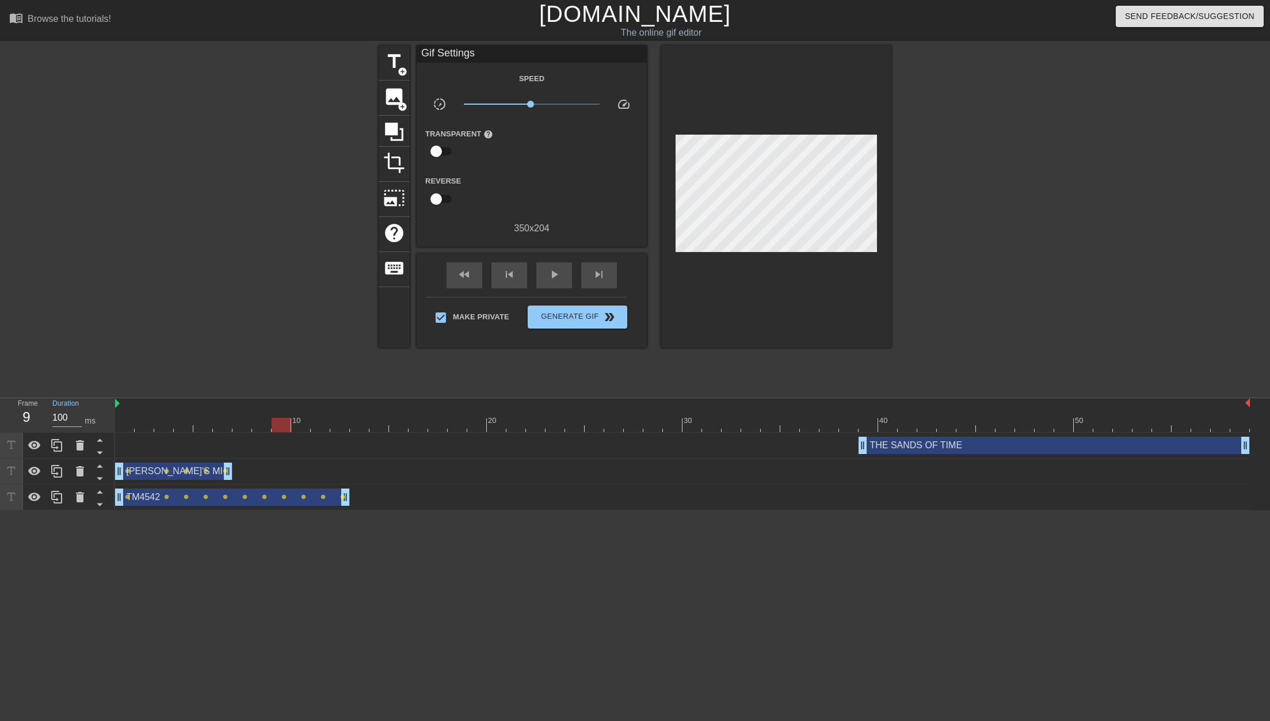
click at [304, 427] on div at bounding box center [682, 425] width 1135 height 14
drag, startPoint x: 56, startPoint y: 418, endPoint x: 44, endPoint y: 419, distance: 11.6
click at [44, 418] on div "Duration 100 ms" at bounding box center [78, 414] width 69 height 33
click at [321, 428] on div at bounding box center [682, 425] width 1135 height 14
drag, startPoint x: 55, startPoint y: 418, endPoint x: 36, endPoint y: 418, distance: 19.0
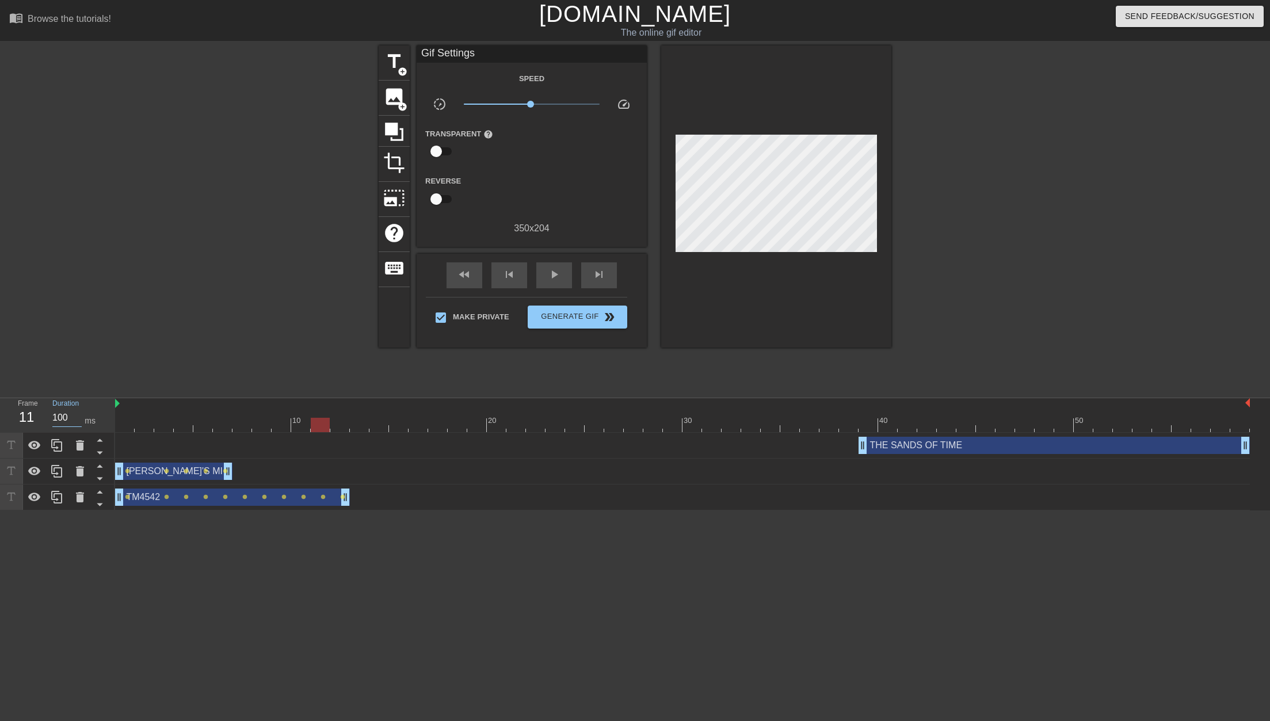
click at [36, 418] on div "Frame 11 Duration 100 ms" at bounding box center [61, 414] width 104 height 33
click at [339, 426] on div at bounding box center [682, 425] width 1135 height 14
drag, startPoint x: 56, startPoint y: 417, endPoint x: 41, endPoint y: 417, distance: 15.5
click at [41, 417] on div "Frame 12 Duration 100 ms" at bounding box center [61, 414] width 104 height 33
click at [216, 360] on div at bounding box center [278, 217] width 173 height 345
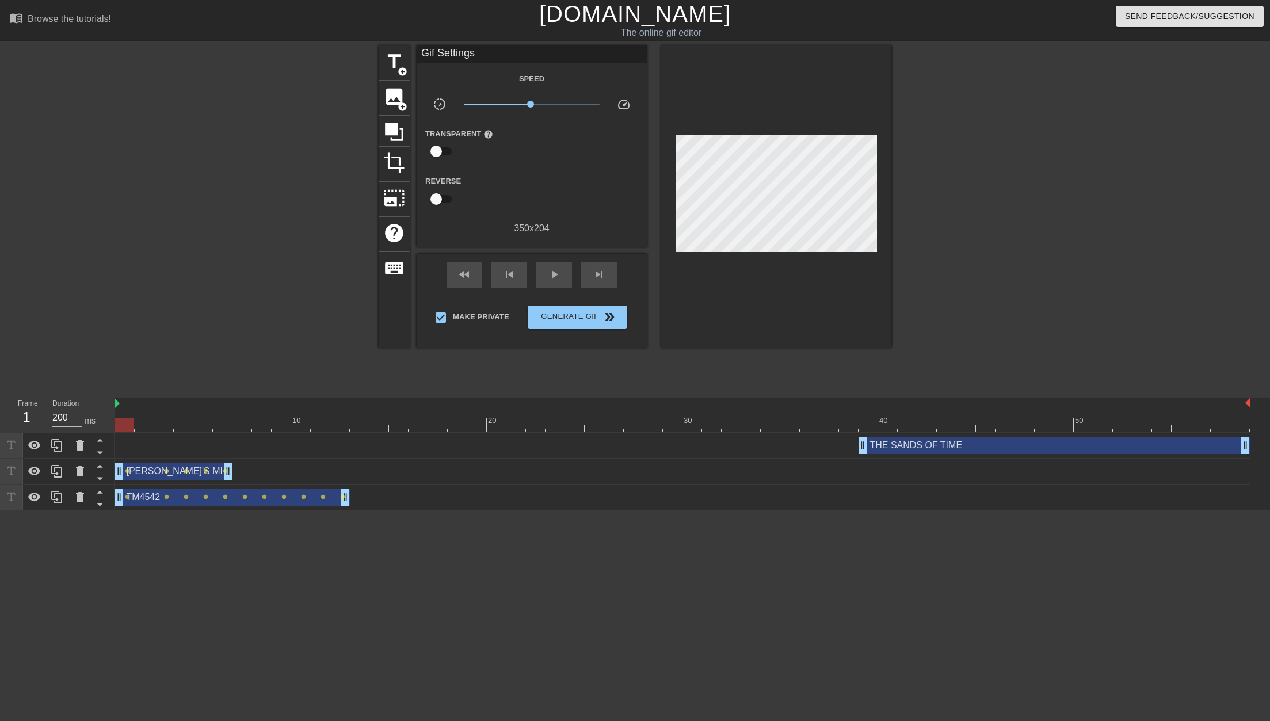
click at [134, 419] on div at bounding box center [682, 425] width 1135 height 14
click at [555, 271] on span "play_arrow" at bounding box center [554, 275] width 14 height 14
type input "50"
click at [563, 318] on span "Generate Gif double_arrow" at bounding box center [577, 317] width 90 height 14
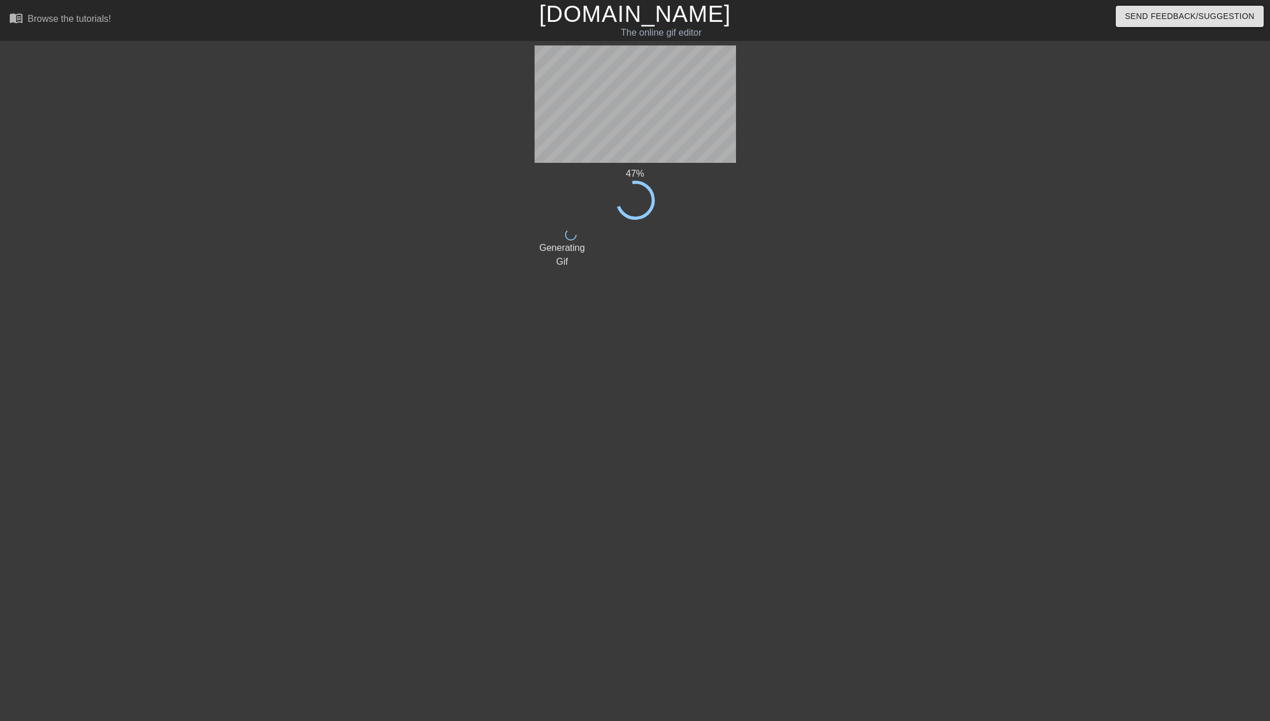
click at [90, 175] on div "47 % done Generating Gif title add_circle image add_circle crop photo_size_sele…" at bounding box center [635, 217] width 1270 height 345
click at [90, 175] on div "48 % done Generating Gif title add_circle image add_circle crop photo_size_sele…" at bounding box center [635, 217] width 1270 height 345
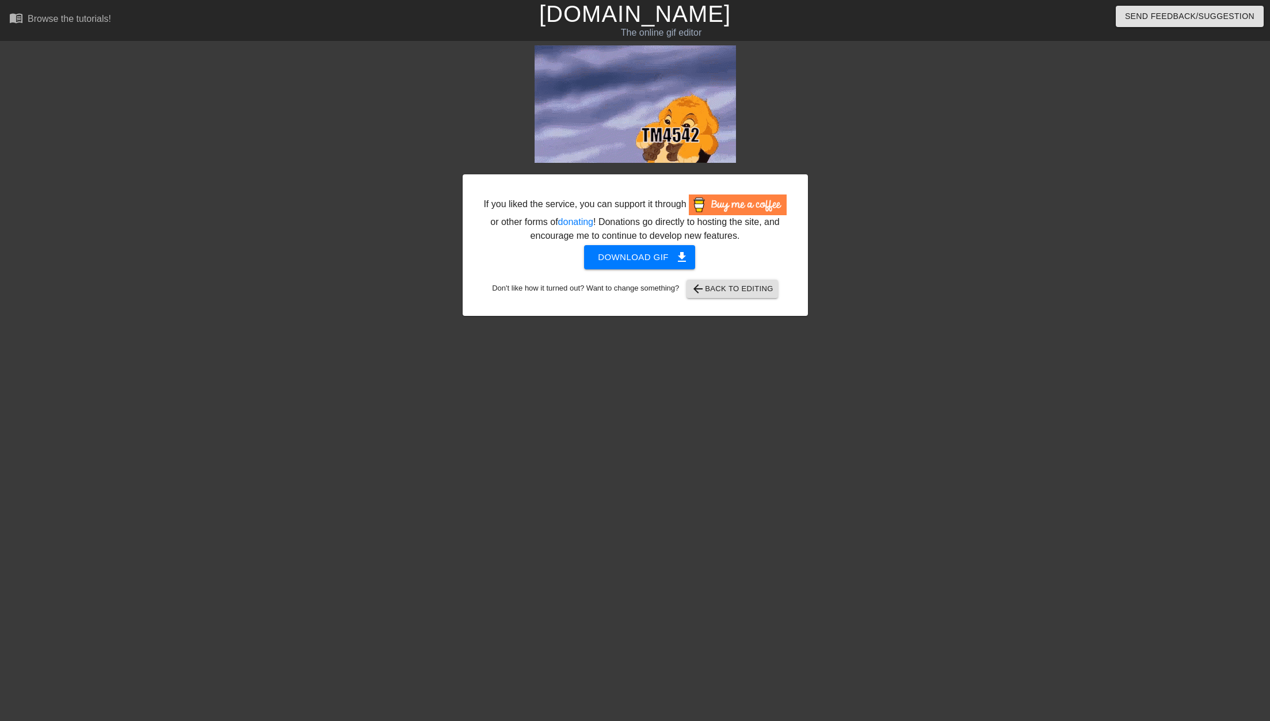
click at [1027, 150] on div "If you liked the service, you can support it through or other forms of donating…" at bounding box center [635, 217] width 1270 height 345
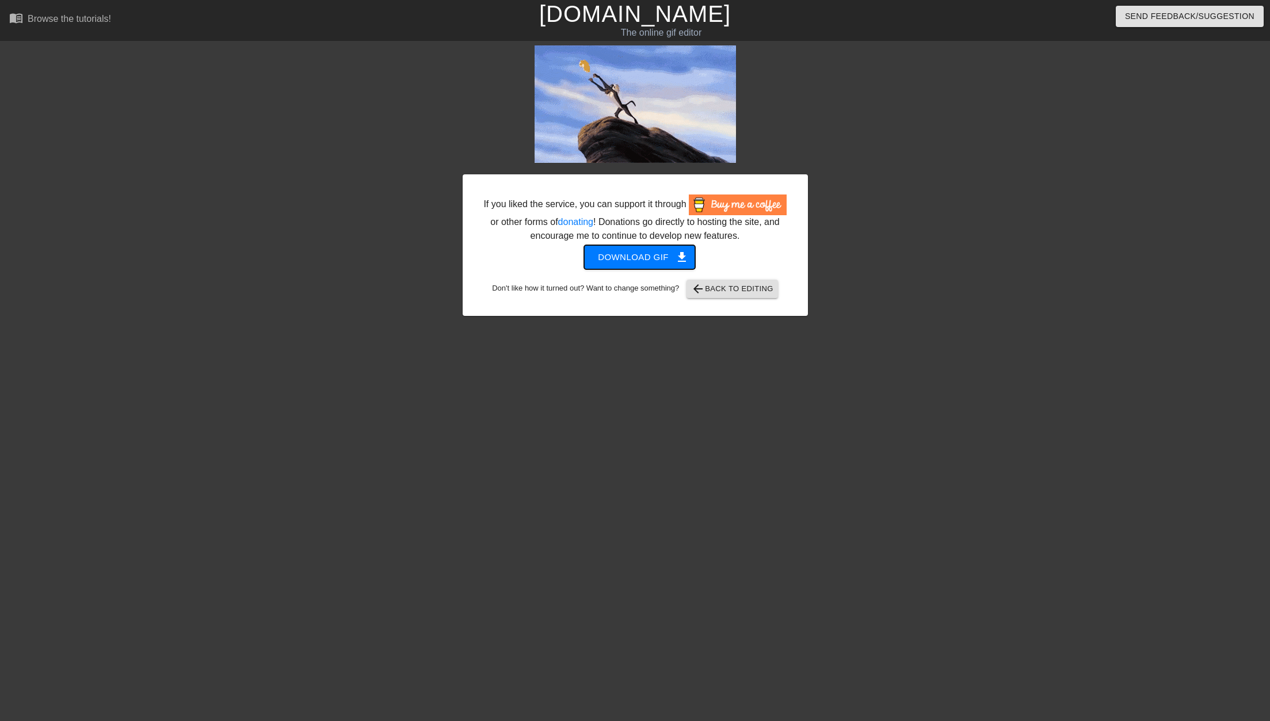
click at [648, 257] on span "Download gif get_app" at bounding box center [639, 257] width 83 height 15
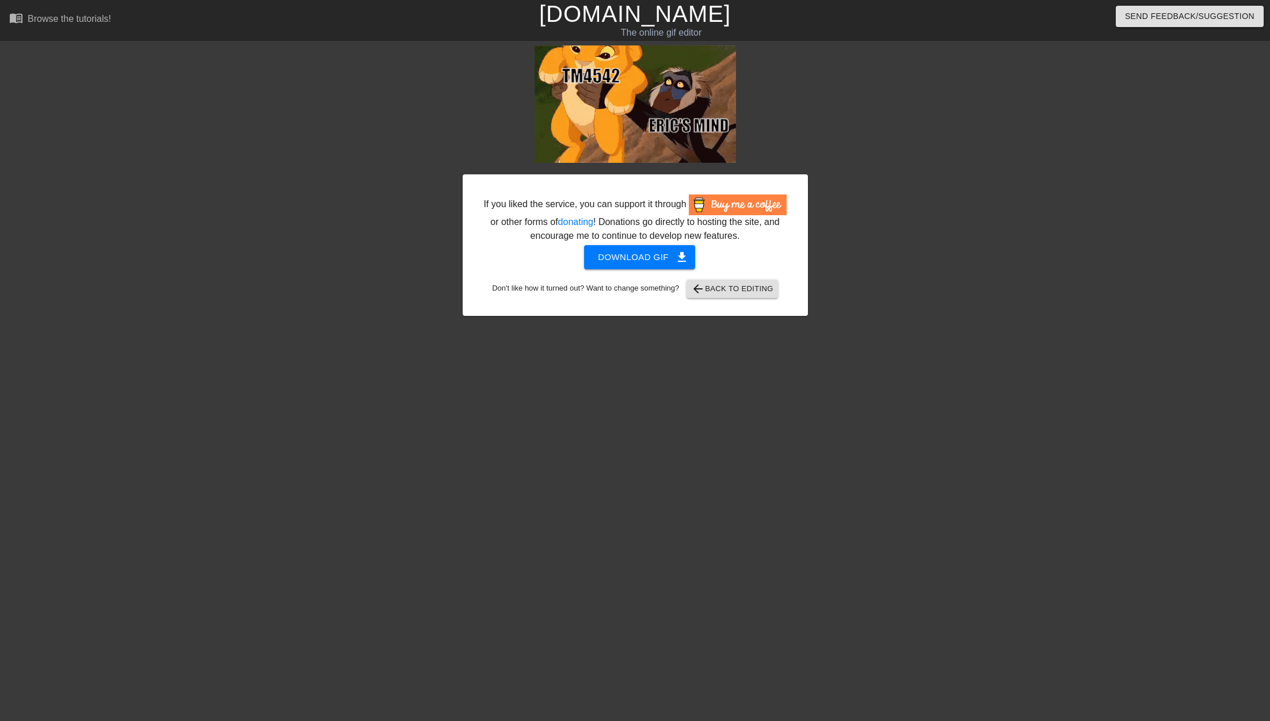
click at [929, 123] on div at bounding box center [908, 217] width 173 height 345
